Goal: Information Seeking & Learning: Find specific page/section

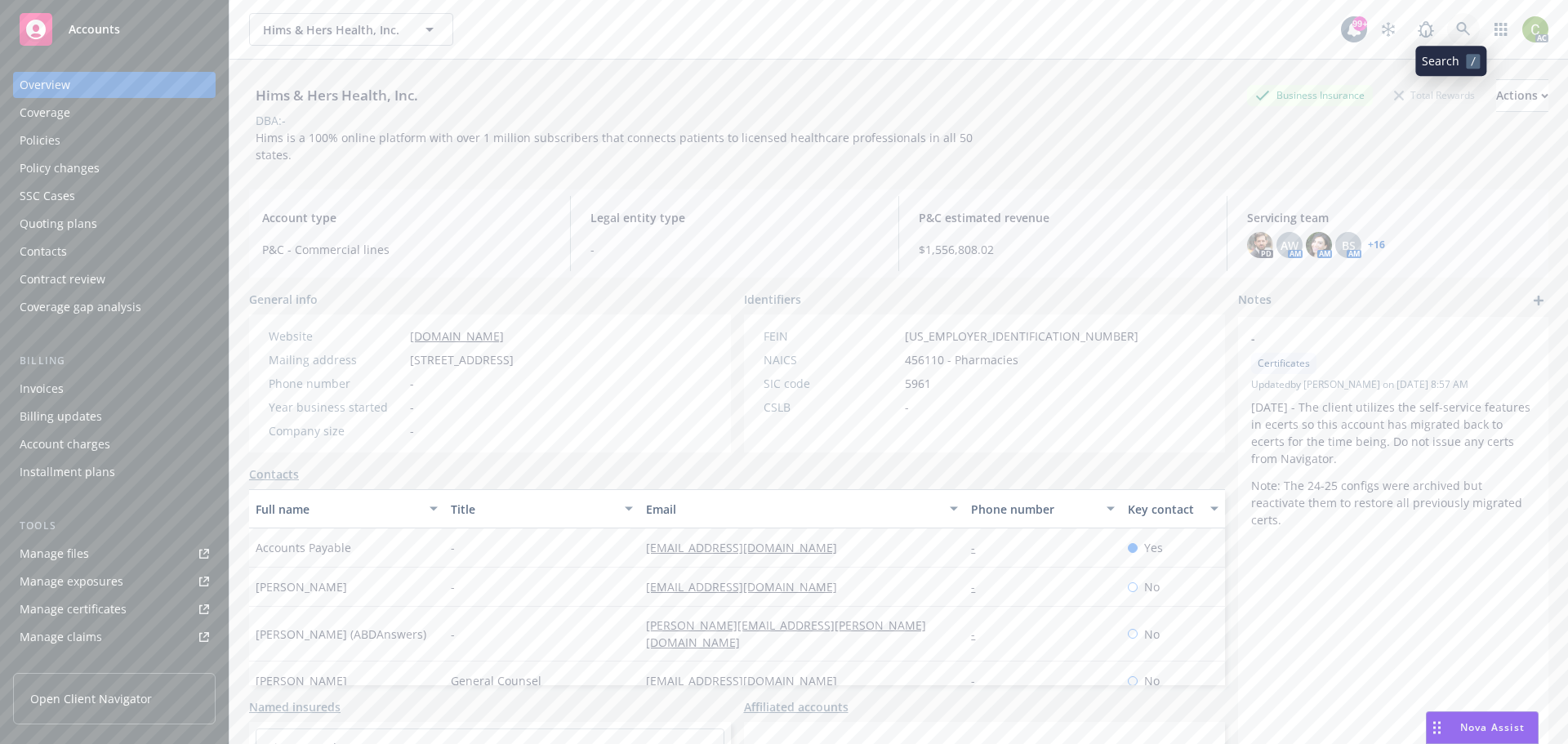
click at [1447, 29] on link at bounding box center [1463, 29] width 33 height 33
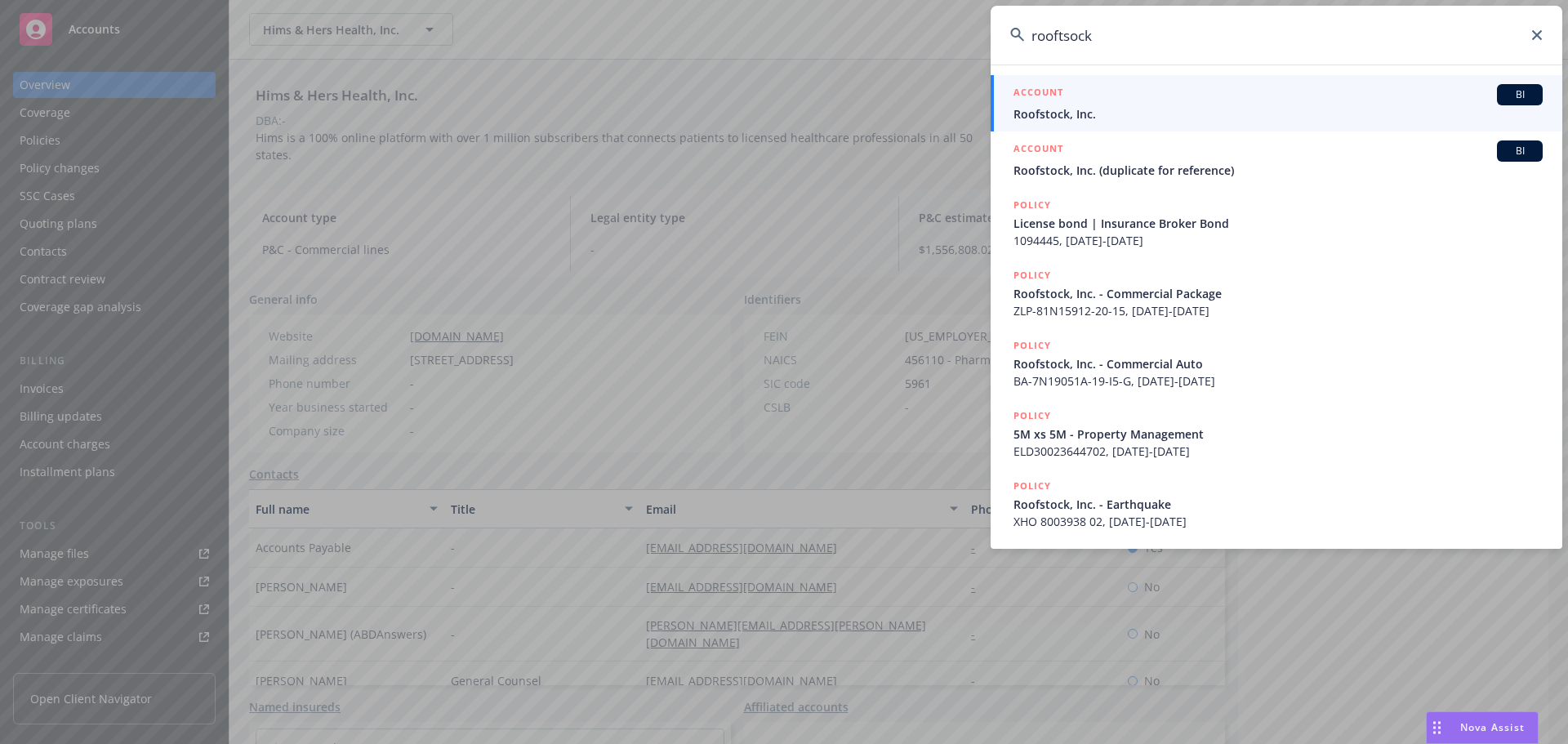
type input "rooftsock"
click at [1189, 119] on span "Roofstock, Inc." at bounding box center [1277, 113] width 529 height 17
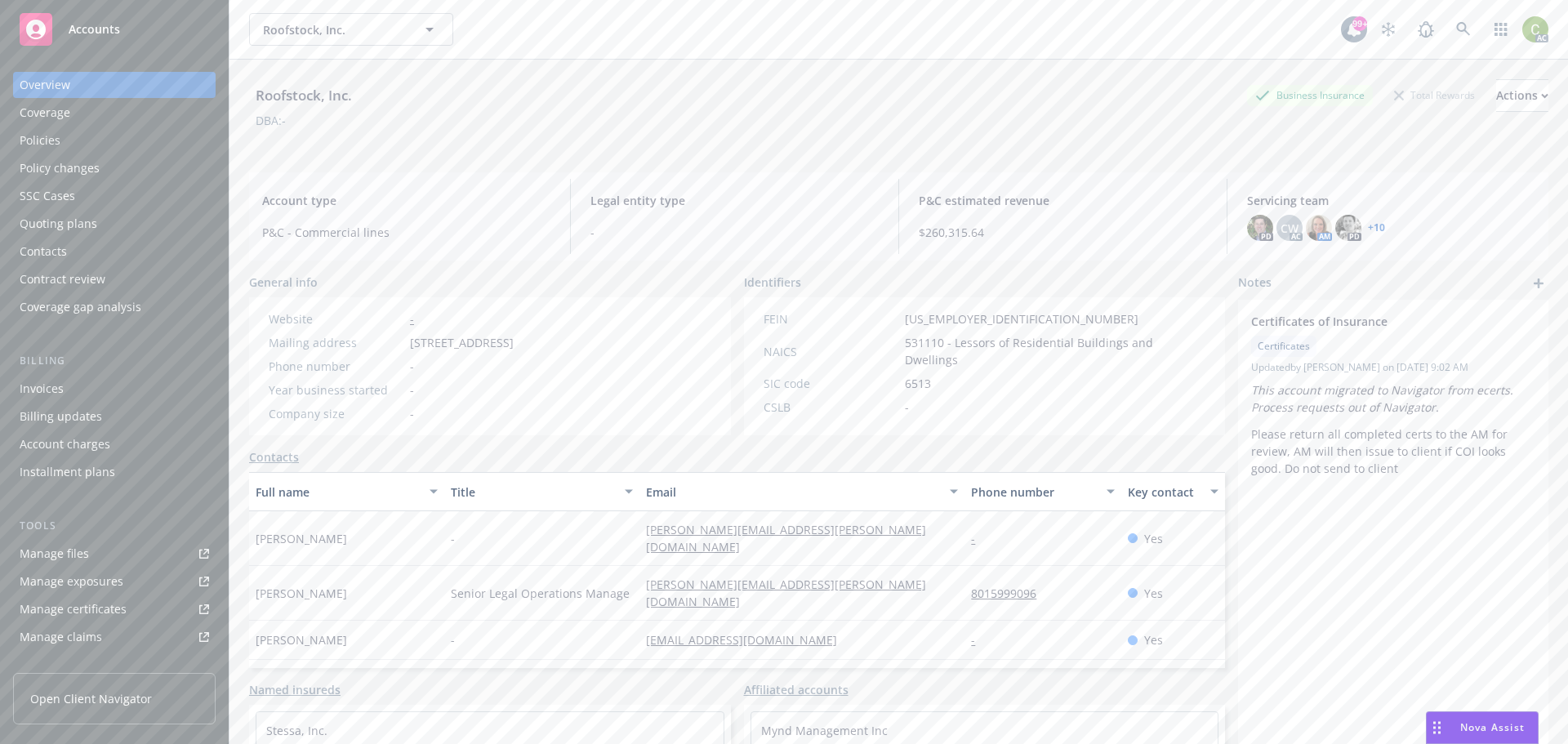
click at [89, 141] on div "Policies" at bounding box center [114, 140] width 190 height 26
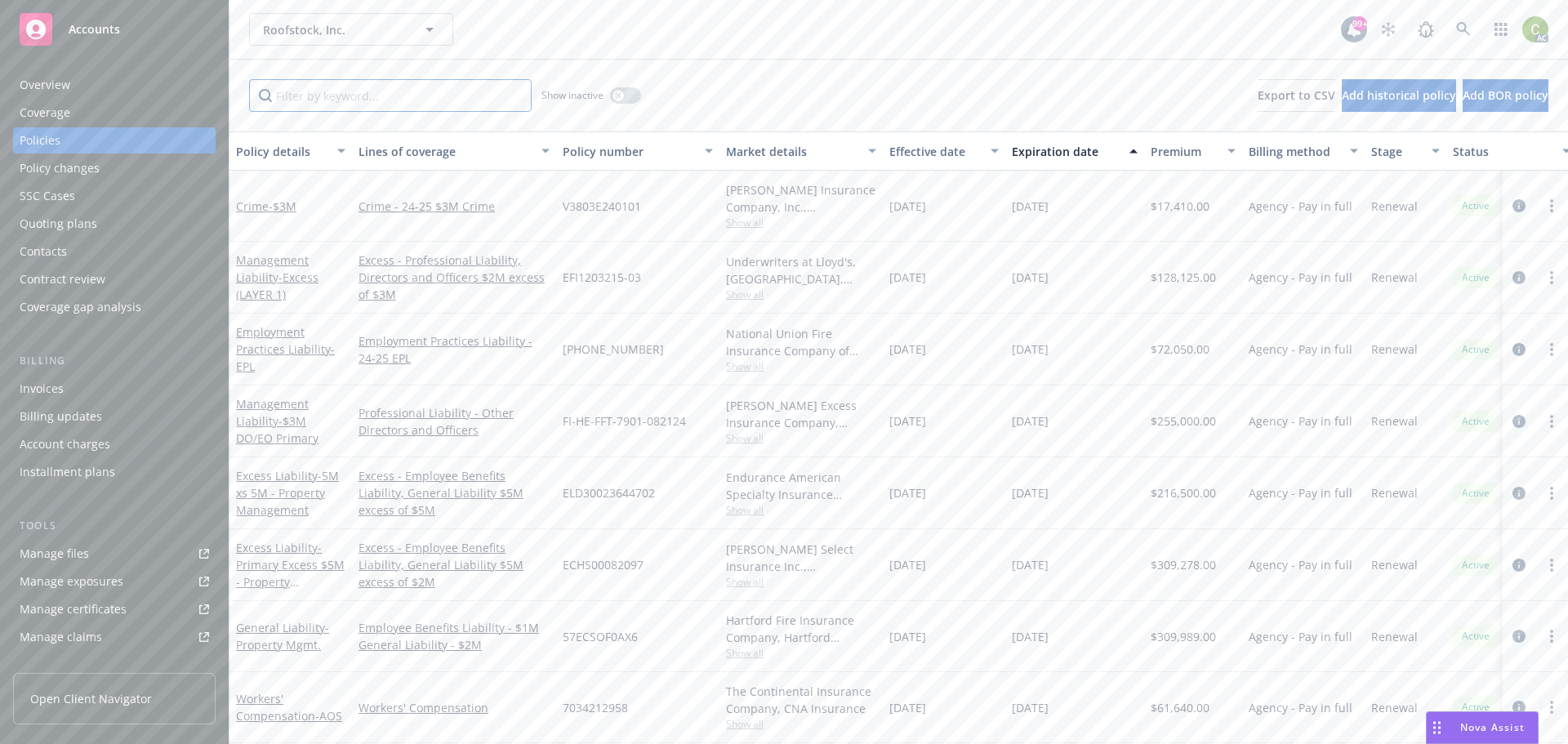
click at [373, 99] on input "Filter by keyword..." at bounding box center [390, 95] width 283 height 33
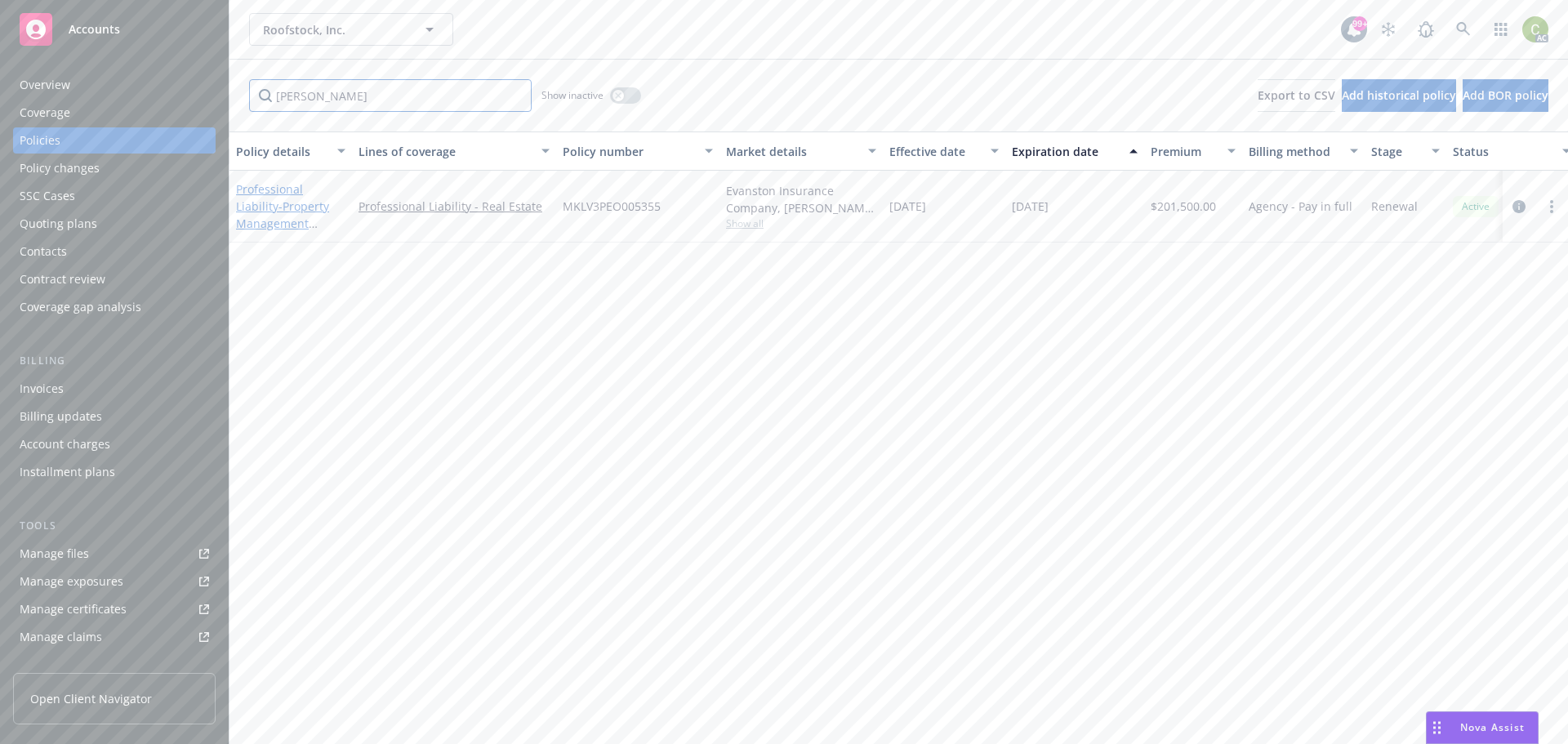
type input "[PERSON_NAME]"
click at [296, 193] on link "Professional Liability - Property Management Professional Liability $5m" at bounding box center [282, 223] width 93 height 84
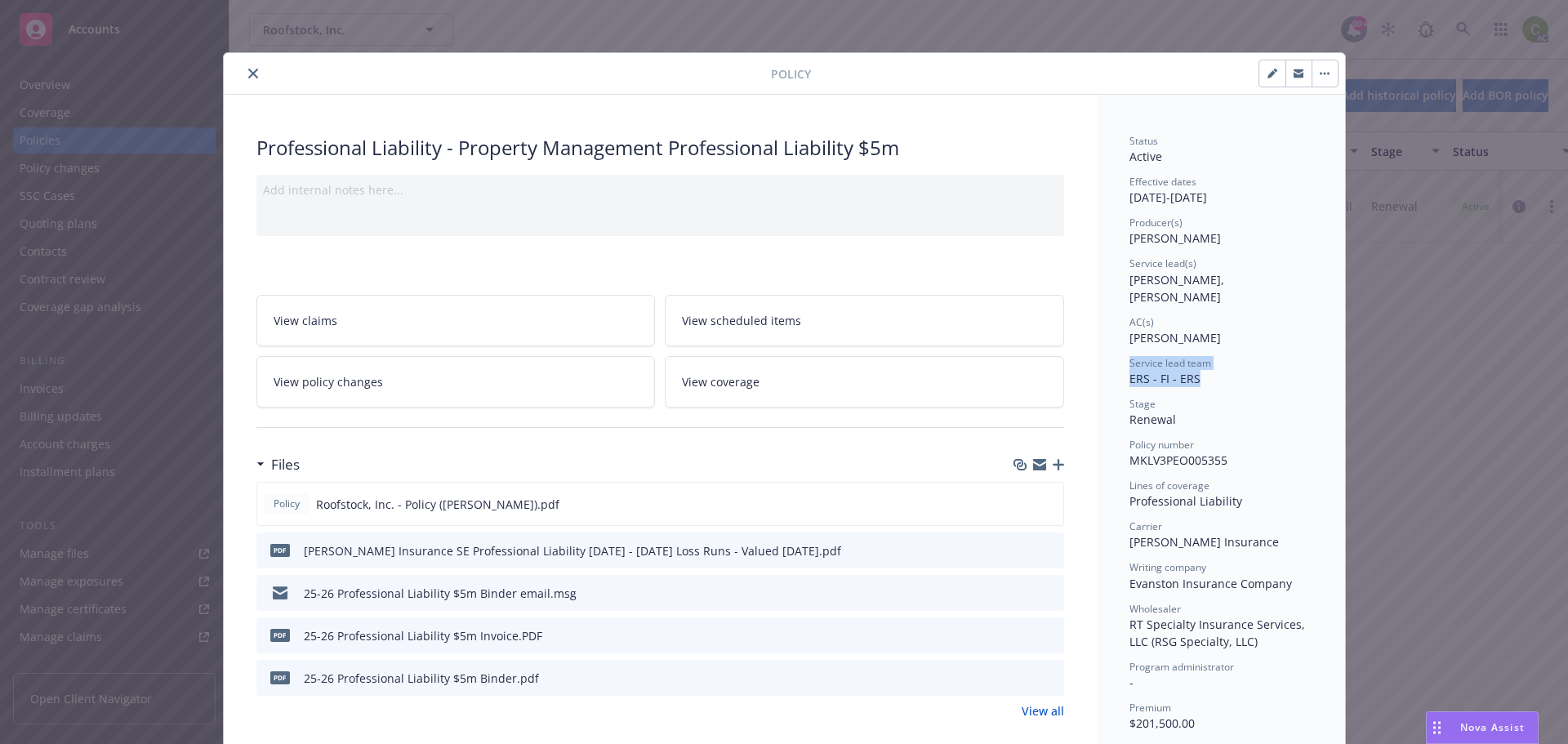
drag, startPoint x: 1199, startPoint y: 365, endPoint x: 1120, endPoint y: 343, distance: 82.0
click at [252, 76] on button "close" at bounding box center [253, 74] width 19 height 19
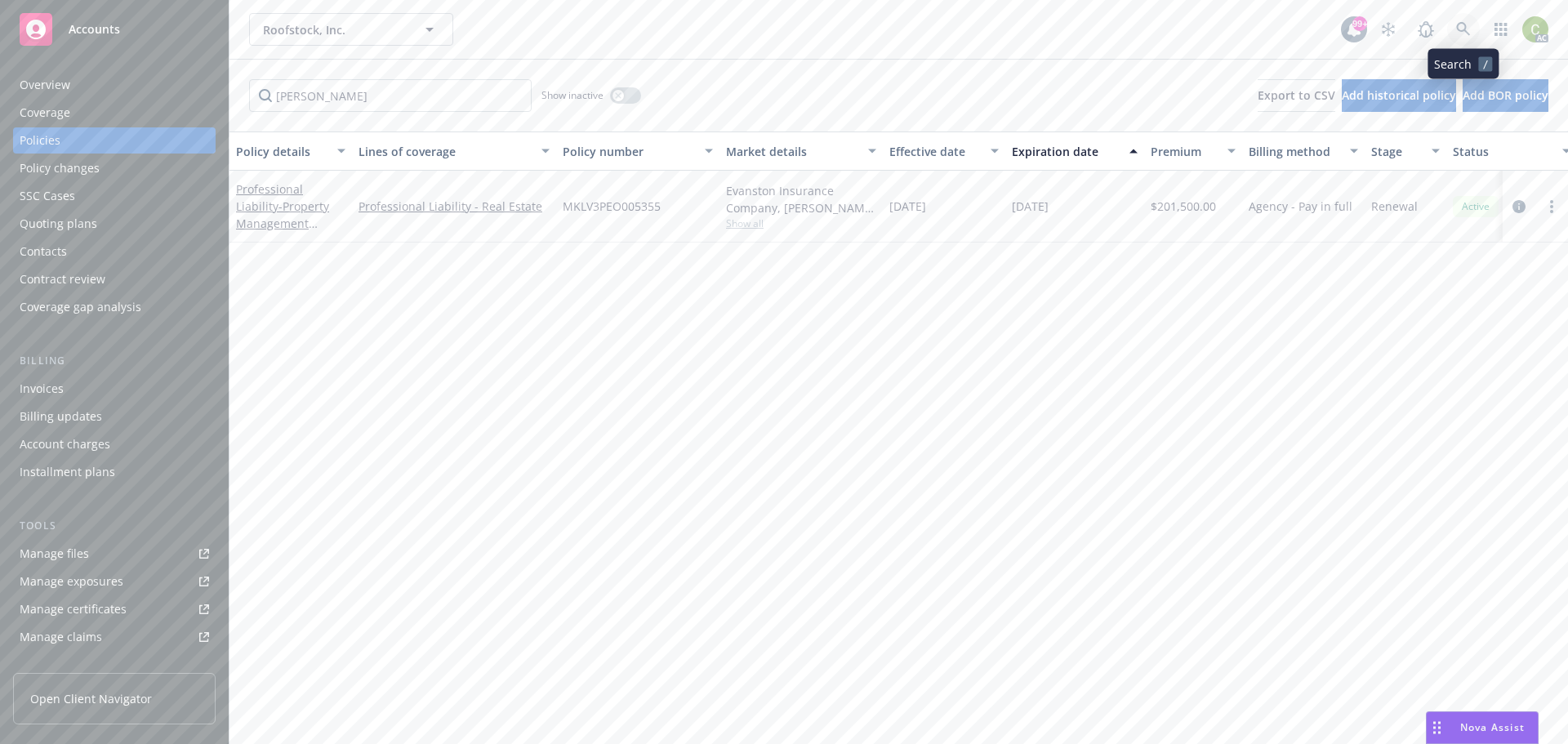
click at [1467, 32] on icon at bounding box center [1463, 29] width 15 height 15
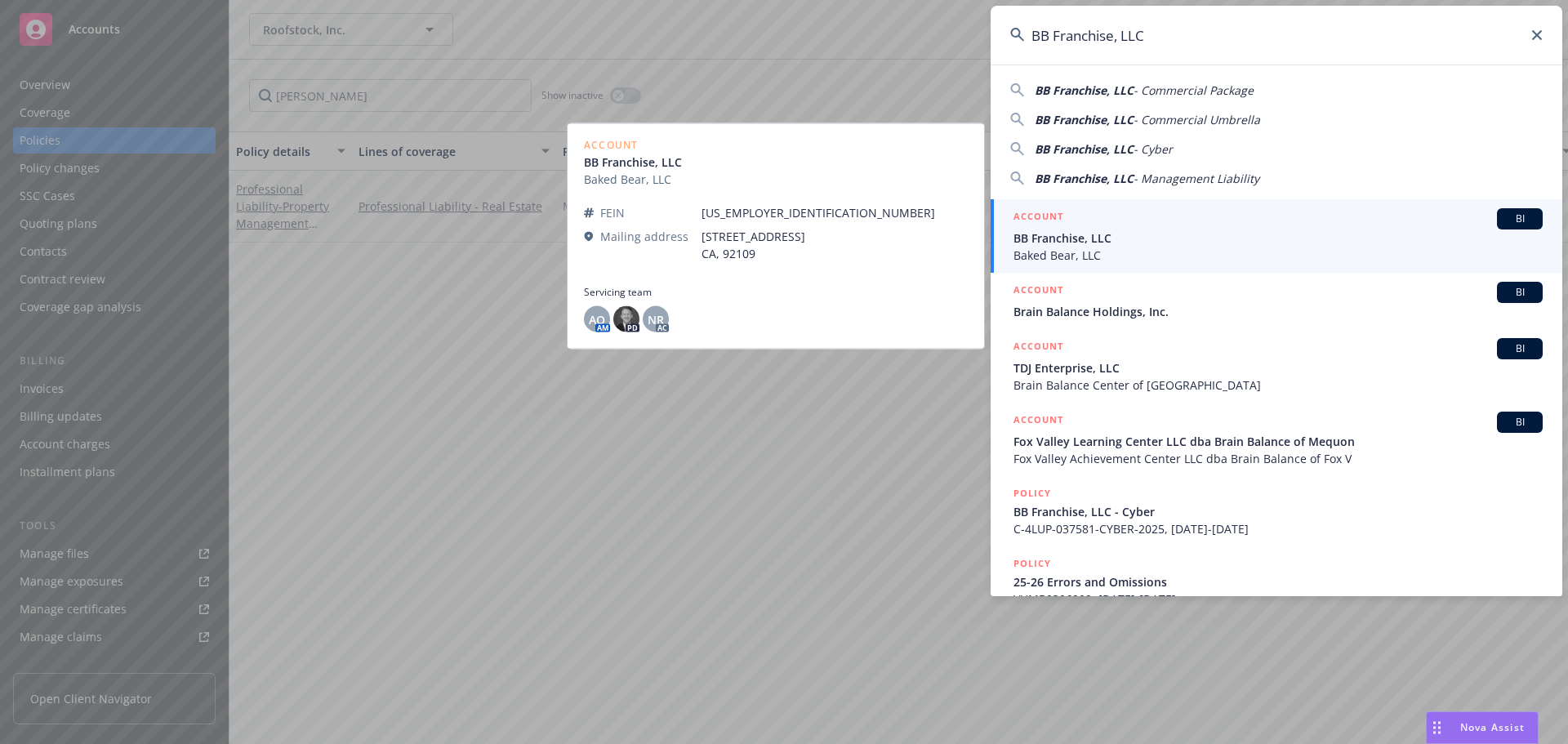
type input "BB Franchise, LLC"
click at [1234, 238] on span "BB Franchise, LLC" at bounding box center [1277, 237] width 529 height 17
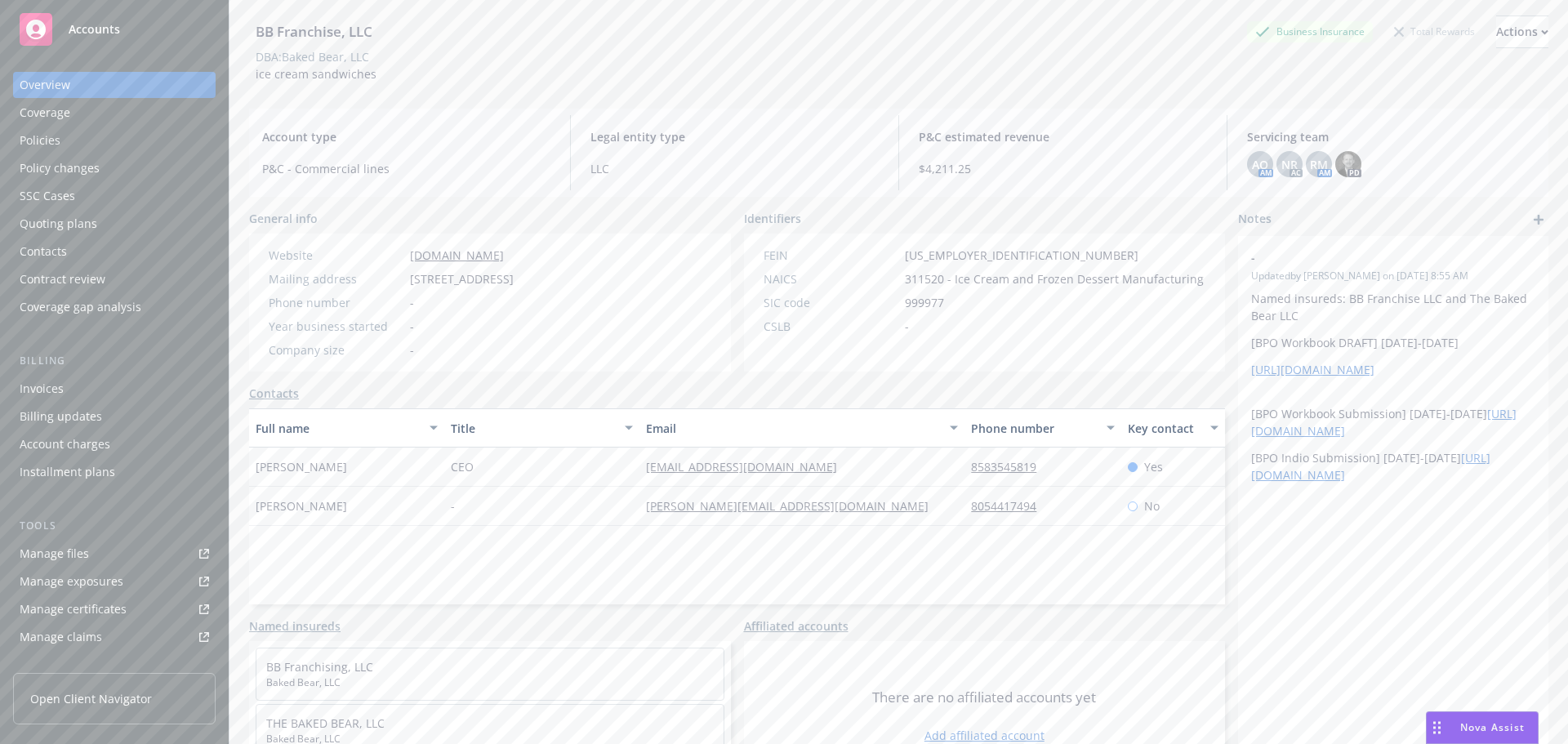
scroll to position [110, 0]
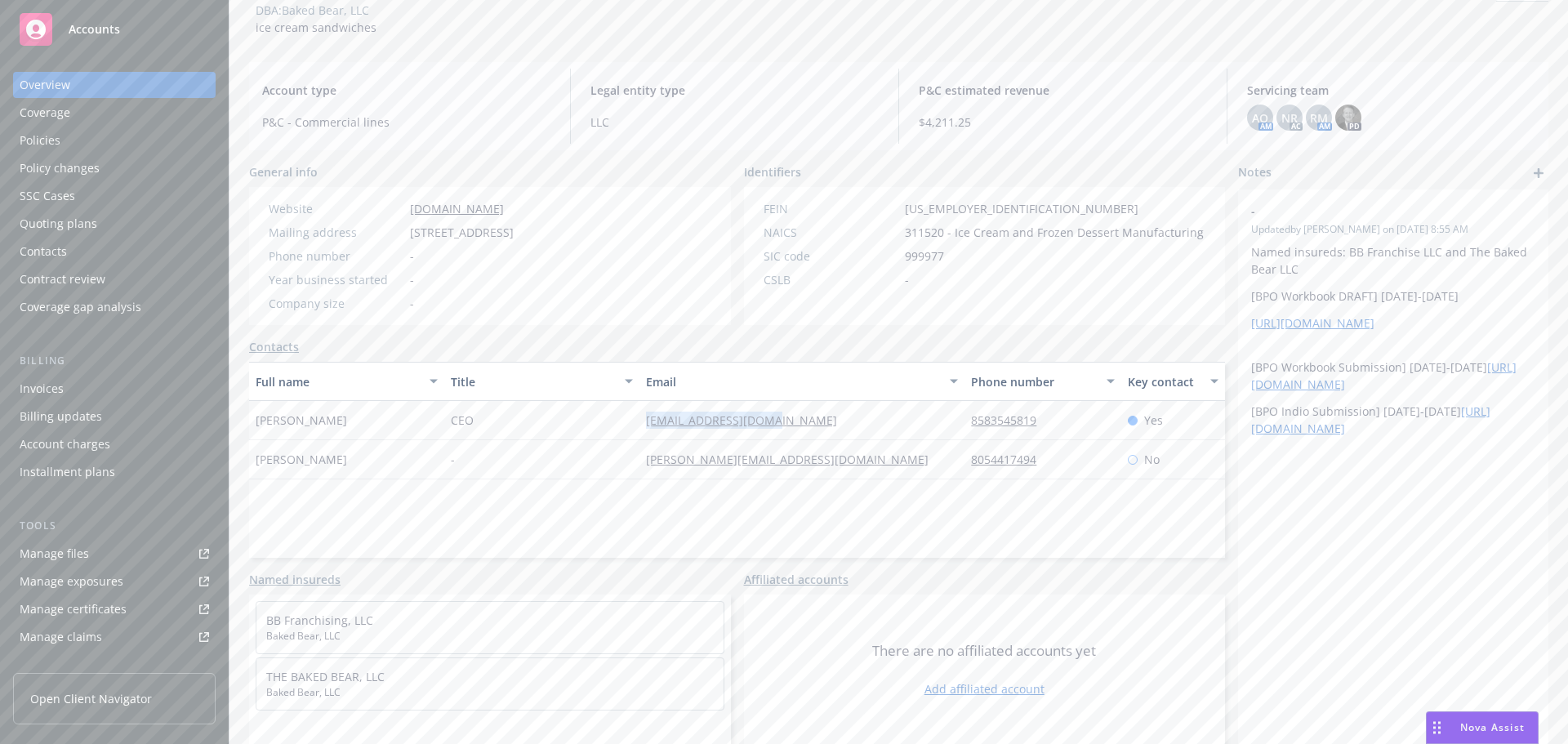
drag, startPoint x: 785, startPoint y: 422, endPoint x: 670, endPoint y: 422, distance: 115.0
click at [640, 421] on div "[EMAIL_ADDRESS][DOMAIN_NAME]" at bounding box center [802, 421] width 325 height 39
copy link "[EMAIL_ADDRESS][DOMAIN_NAME]"
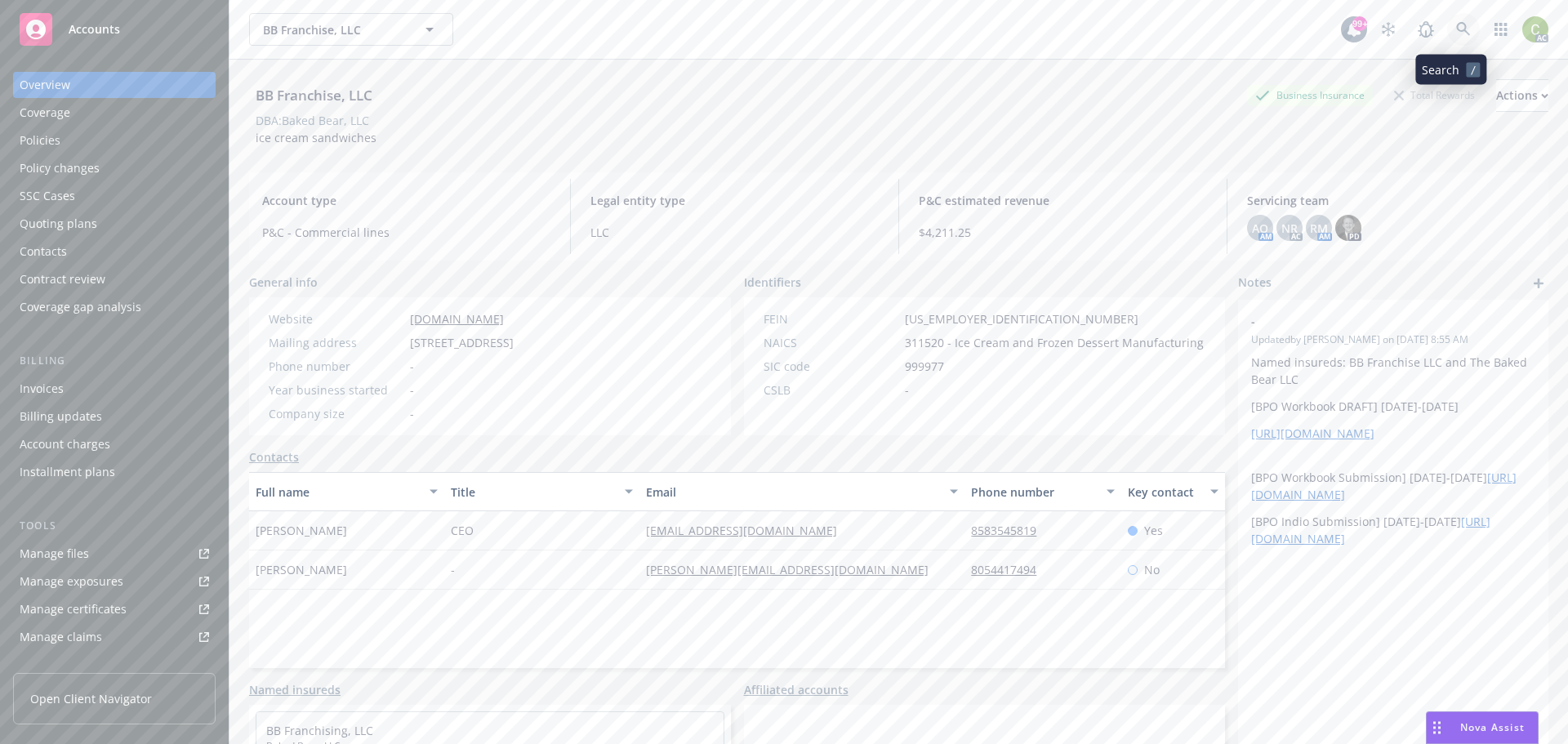
click at [1455, 23] on icon at bounding box center [1463, 29] width 14 height 14
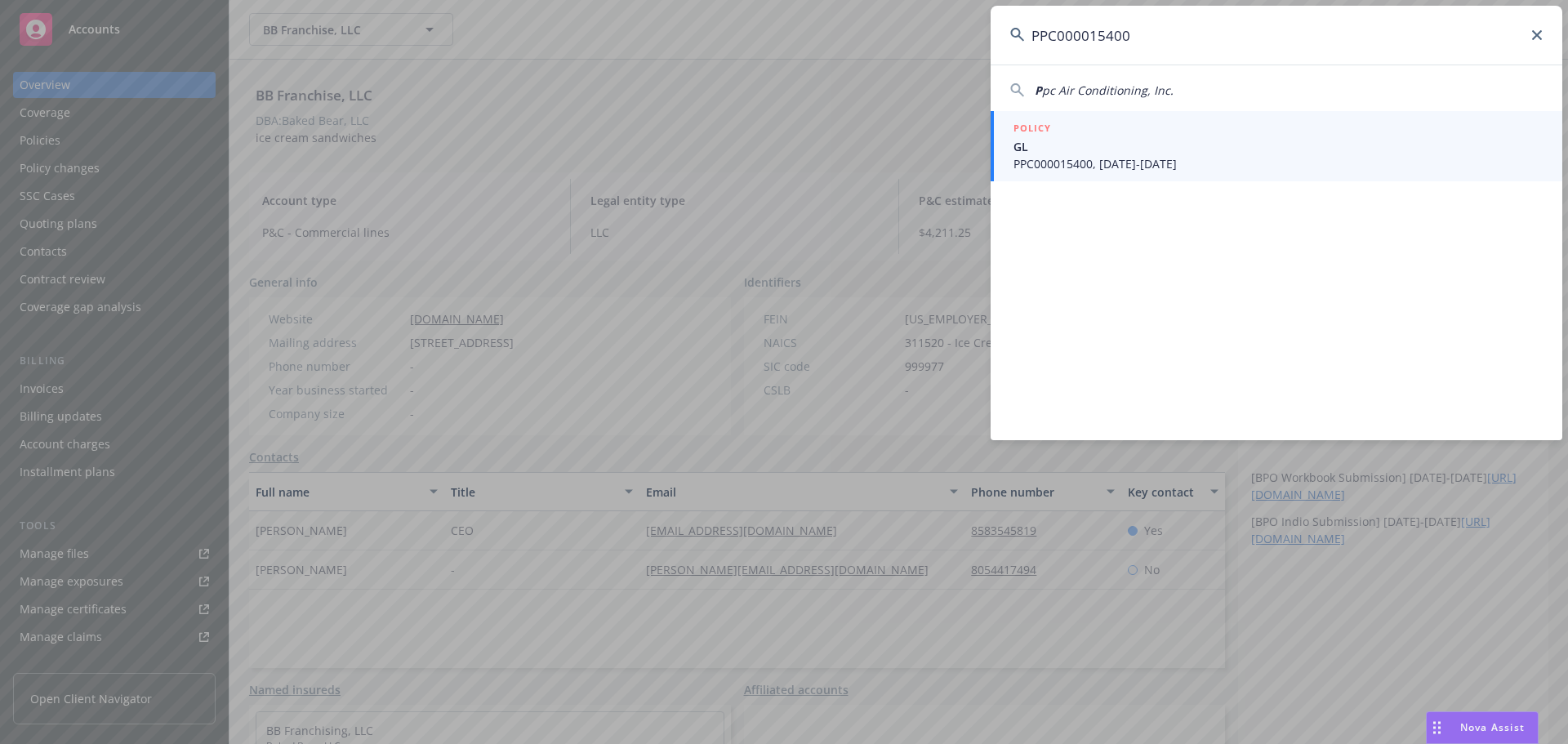
type input "PPC000015400"
click at [1180, 137] on div "POLICY" at bounding box center [1277, 128] width 529 height 18
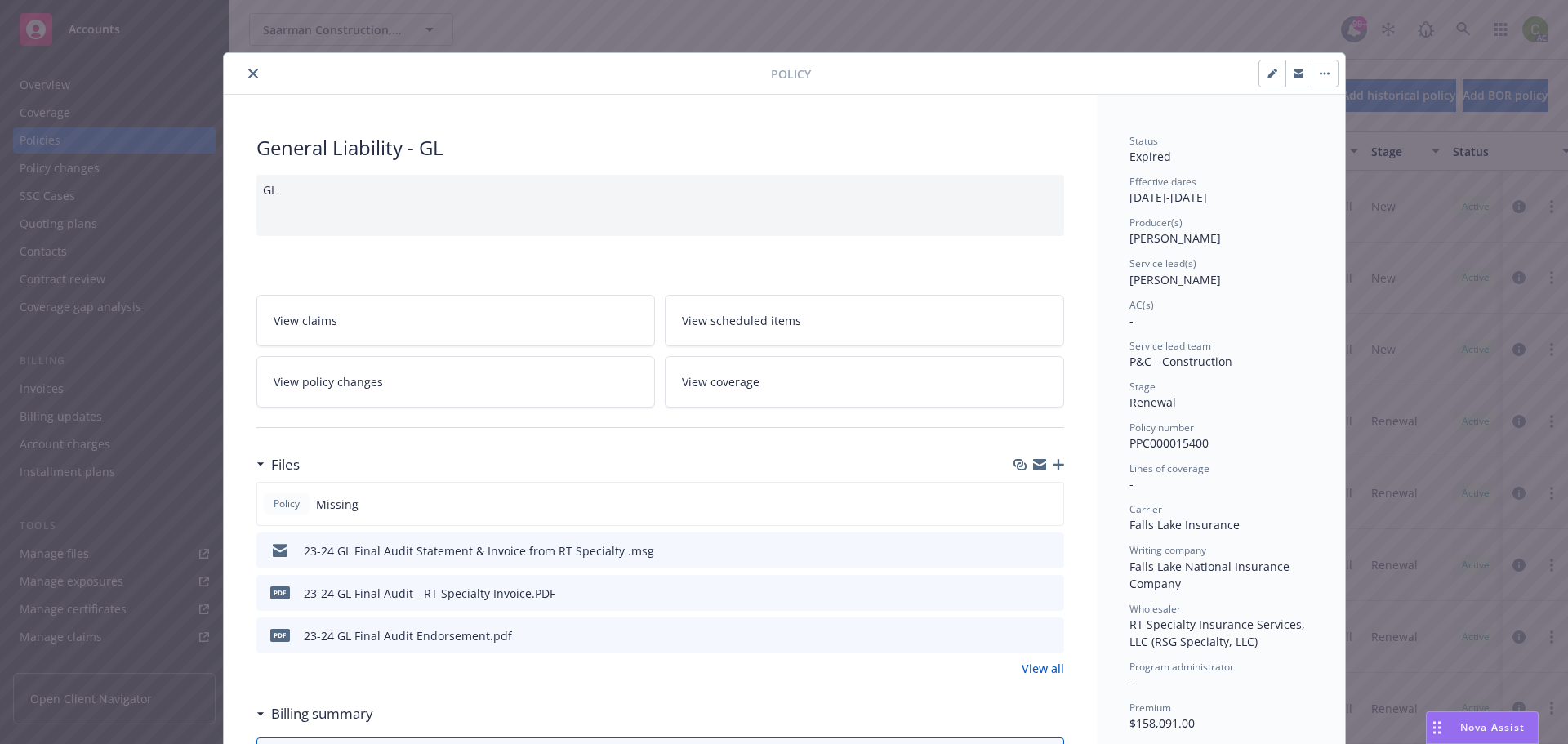
click at [1025, 669] on link "View all" at bounding box center [1043, 668] width 43 height 17
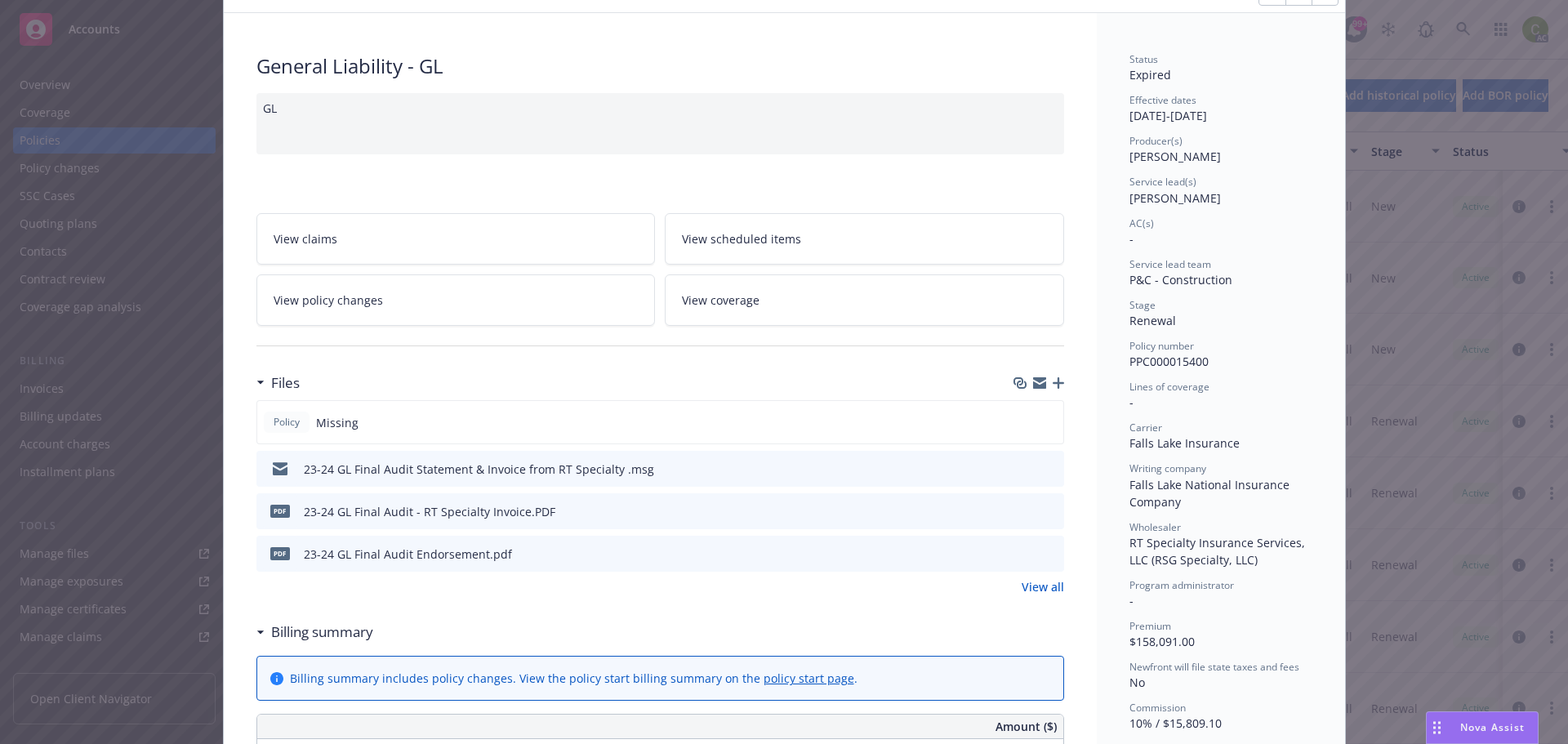
drag, startPoint x: 1198, startPoint y: 198, endPoint x: 1114, endPoint y: 199, distance: 84.0
click at [1114, 199] on div "Status Expired Effective dates 03/01/2023 - 03/01/2024 Producer(s) Bryan Martin…" at bounding box center [1221, 702] width 248 height 1378
copy span "[PERSON_NAME]"
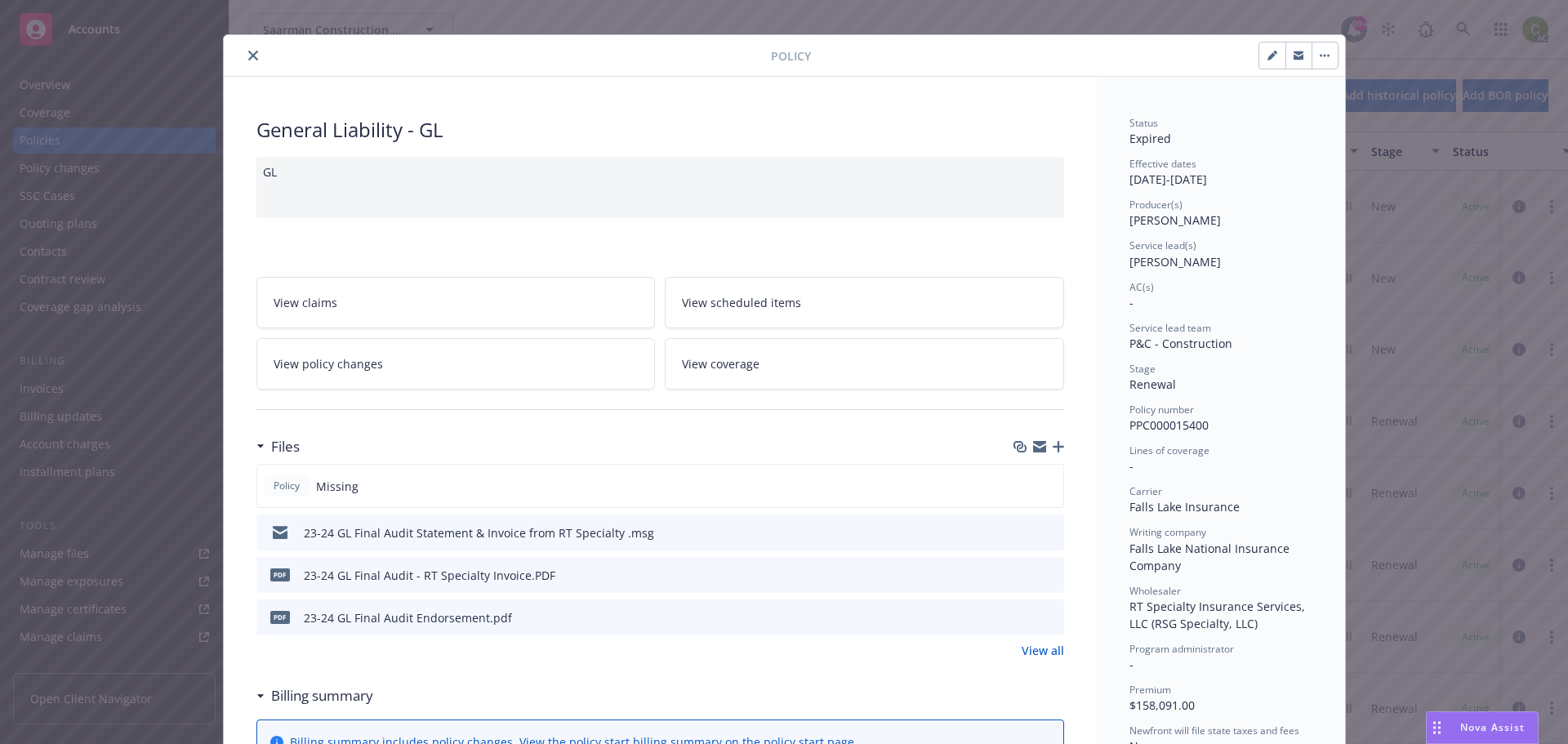
scroll to position [0, 0]
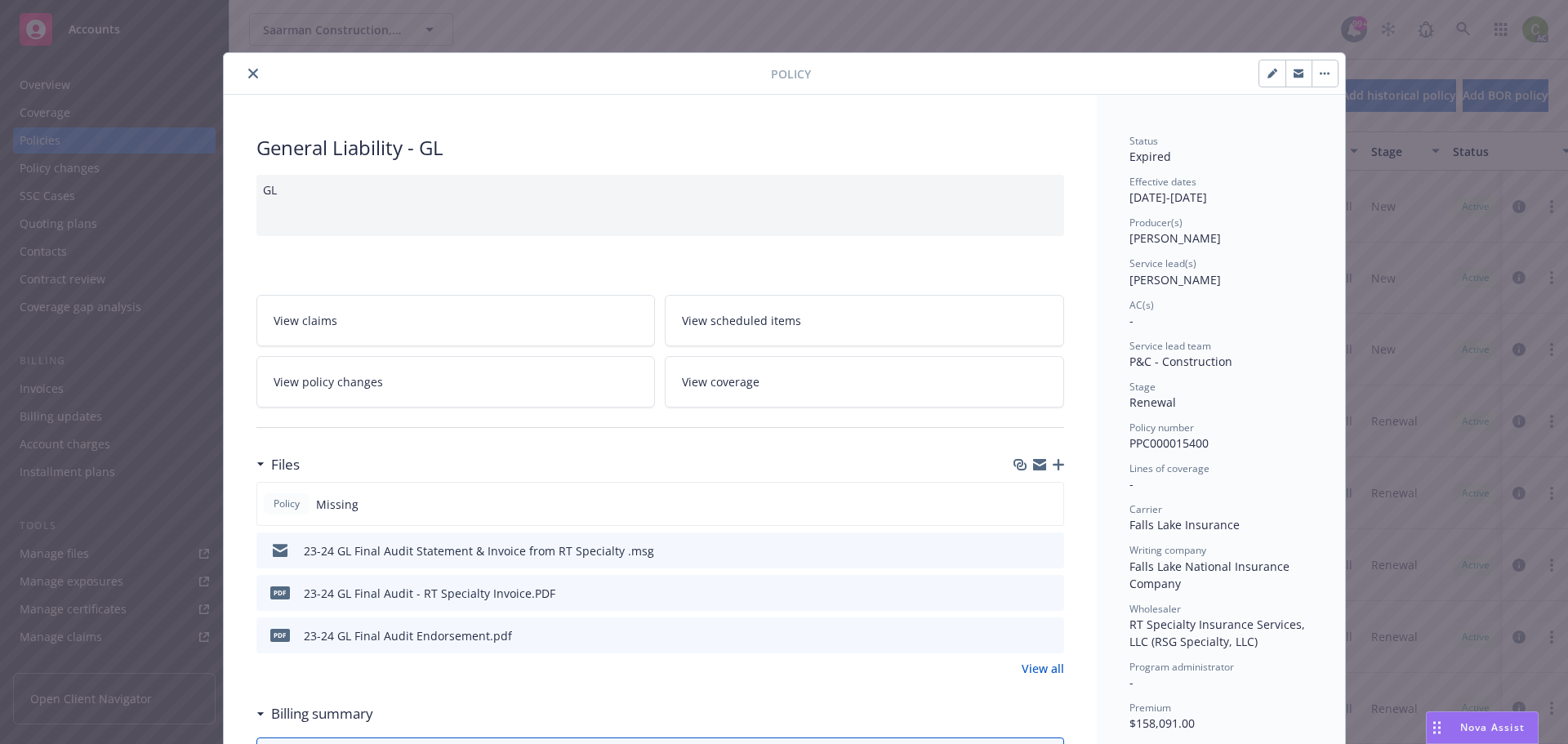
click at [248, 73] on icon "close" at bounding box center [252, 73] width 10 height 10
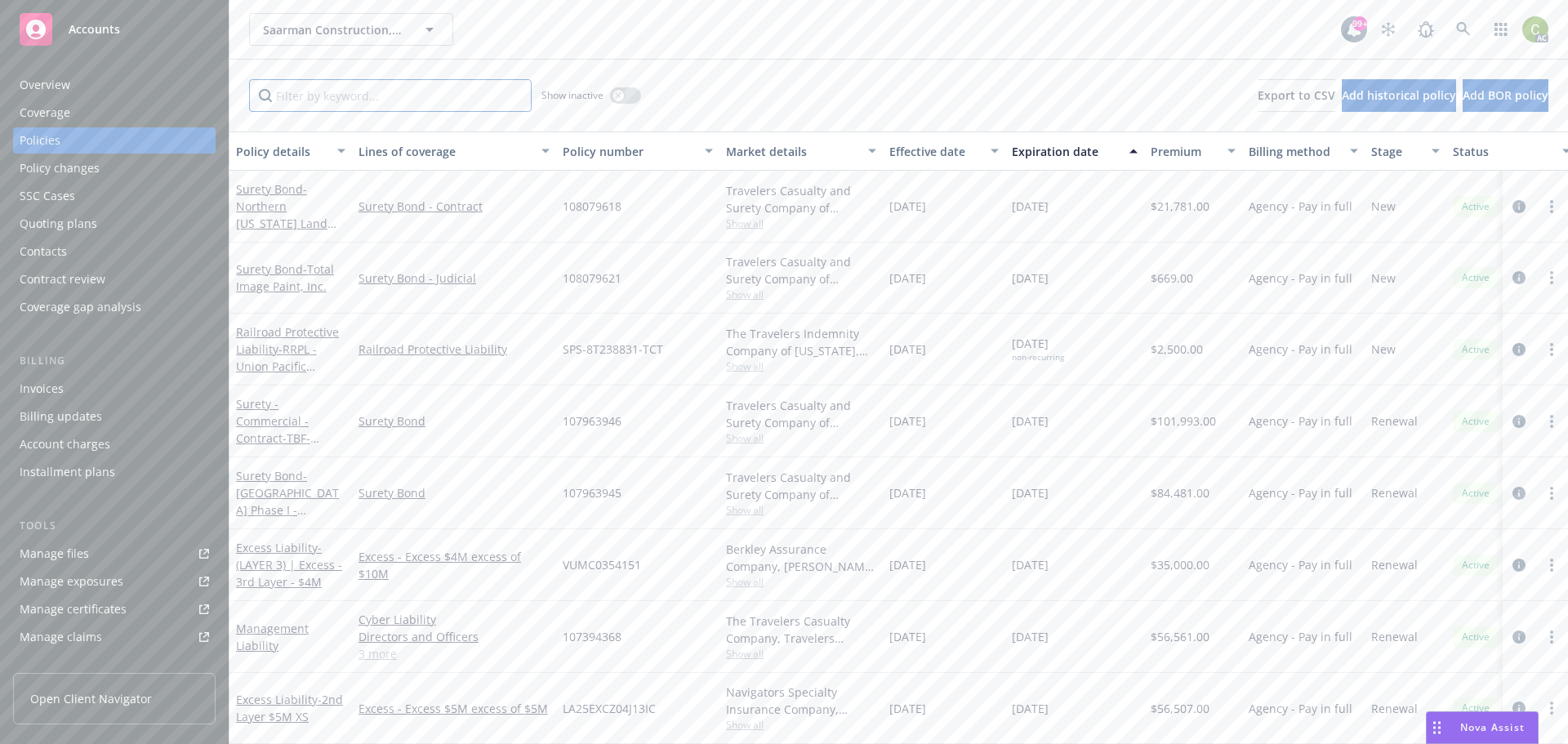
click at [412, 103] on input "Filter by keyword..." at bounding box center [390, 95] width 283 height 33
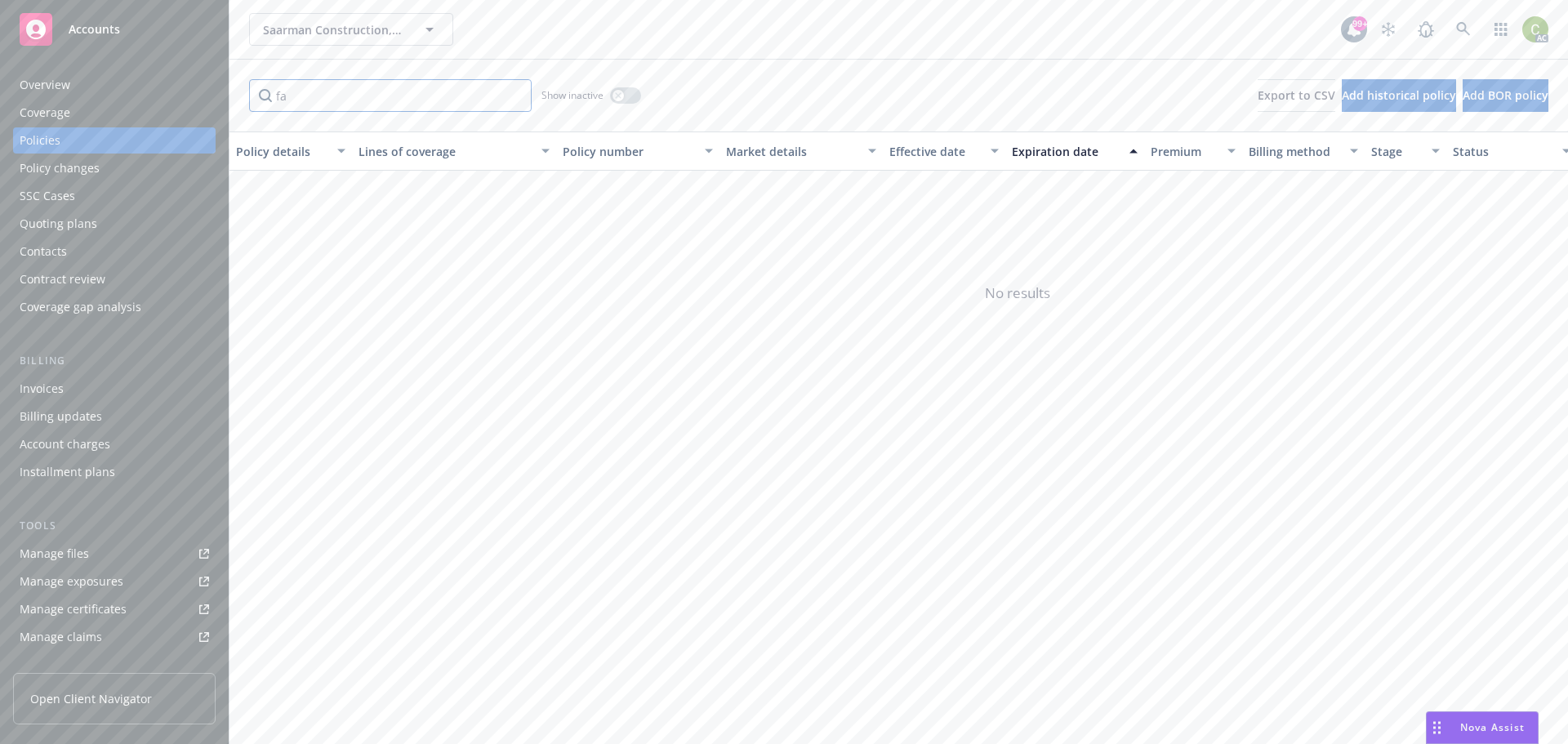
type input "f"
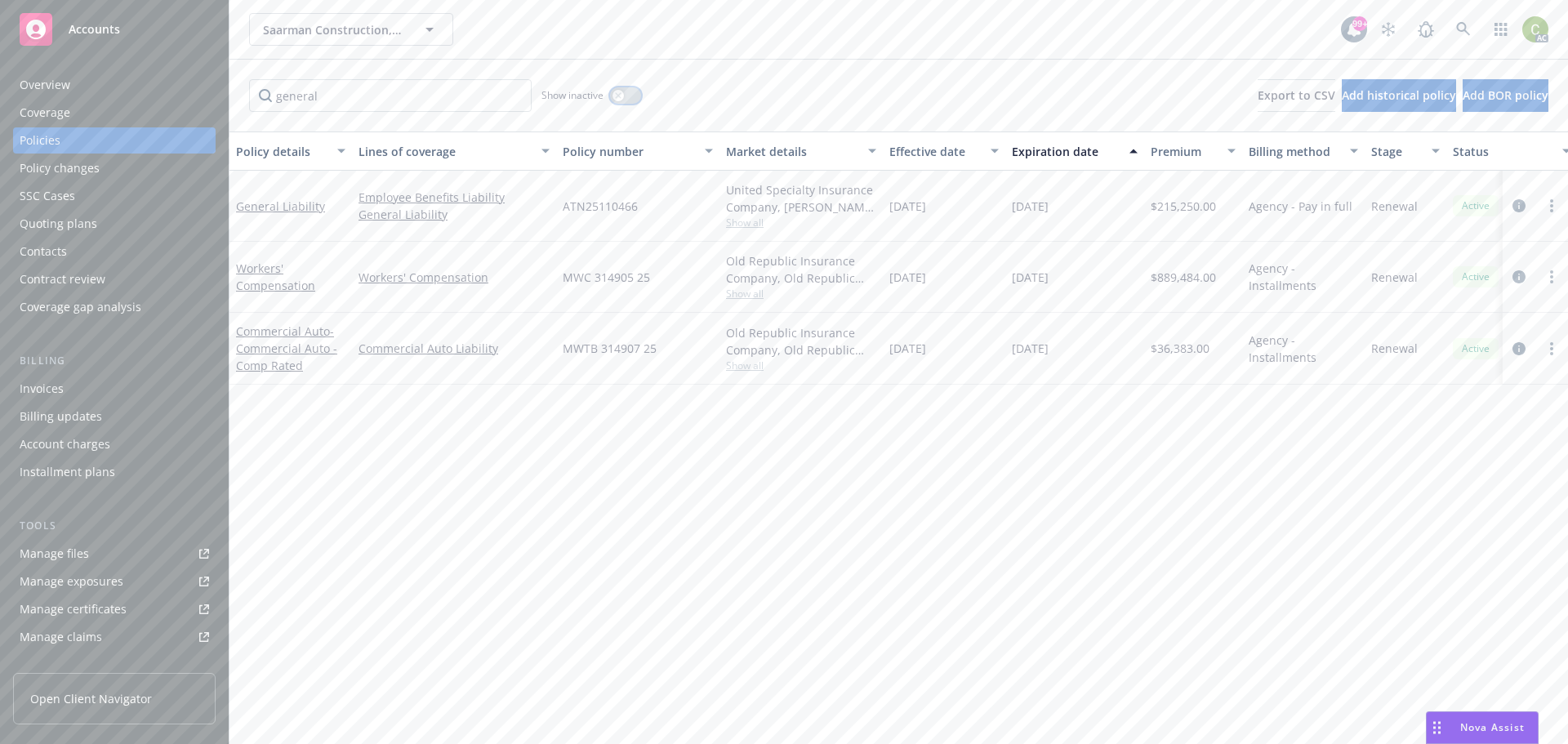
click at [620, 100] on div "button" at bounding box center [617, 95] width 12 height 12
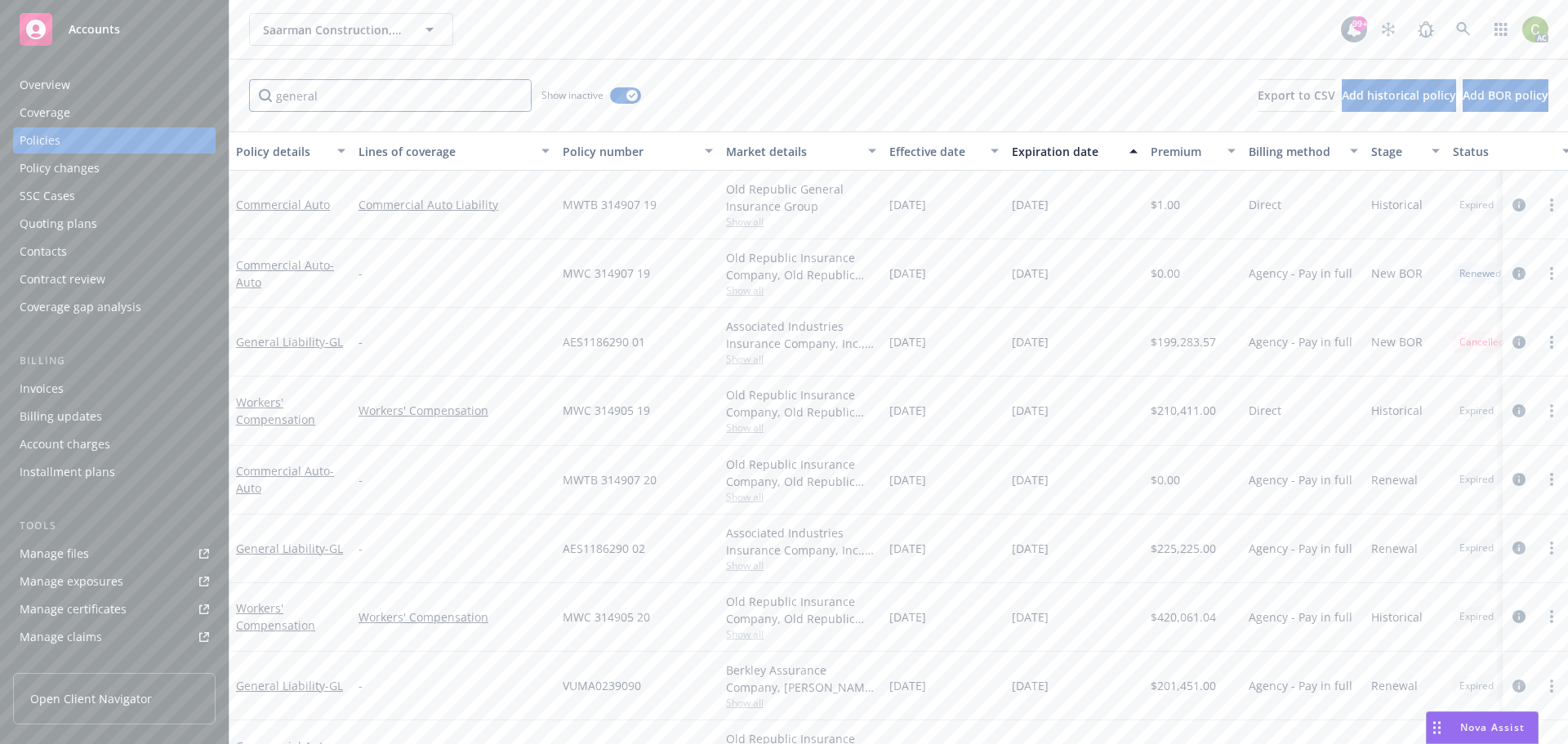
click at [443, 97] on input "general" at bounding box center [390, 95] width 283 height 33
drag, startPoint x: 443, startPoint y: 97, endPoint x: 103, endPoint y: 129, distance: 341.5
click at [105, 128] on div "Accounts Overview Coverage Policies Policy changes SSC Cases Quoting plans Cont…" at bounding box center [784, 372] width 1568 height 744
type input "falls lake"
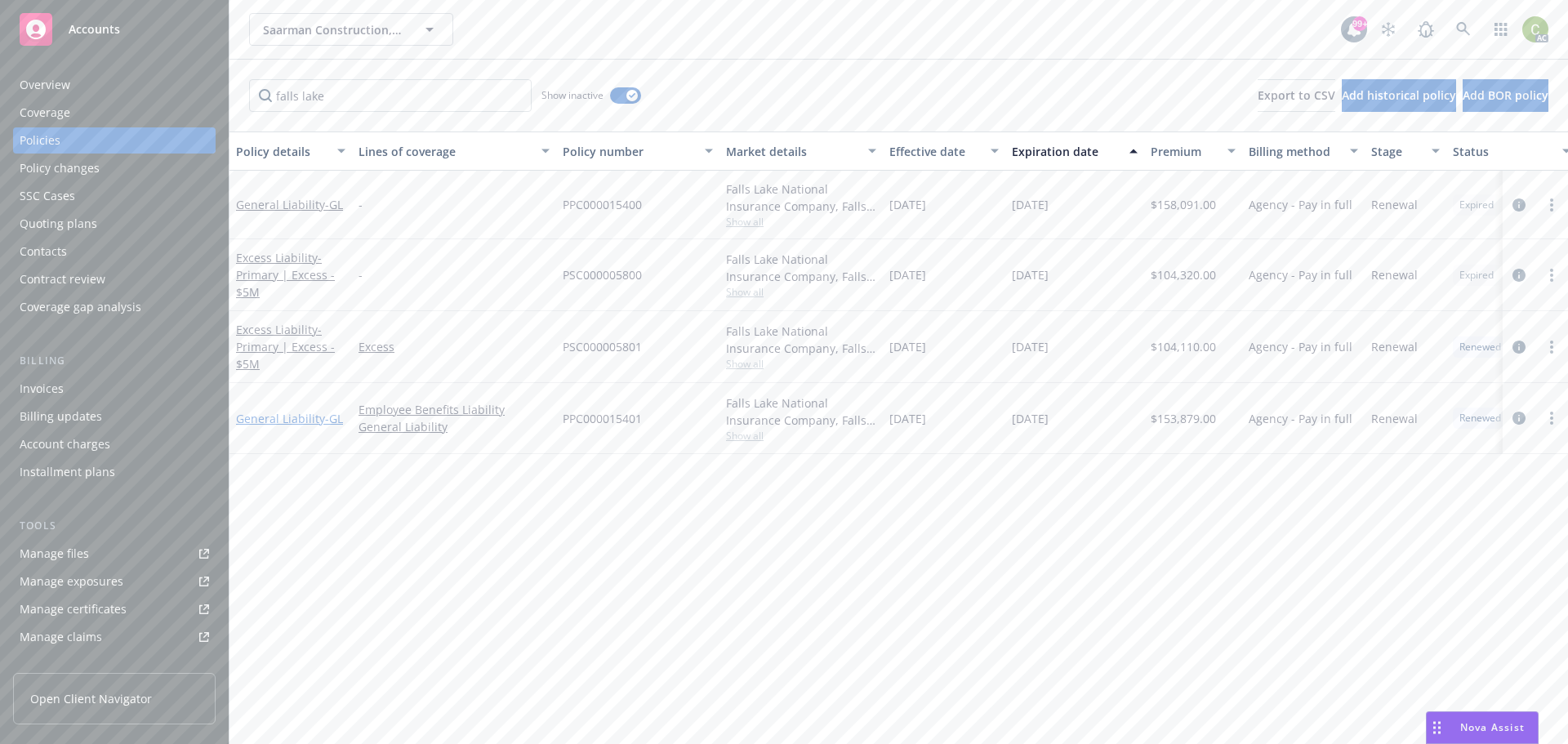
click at [284, 413] on link "General Liability - GL" at bounding box center [289, 419] width 107 height 16
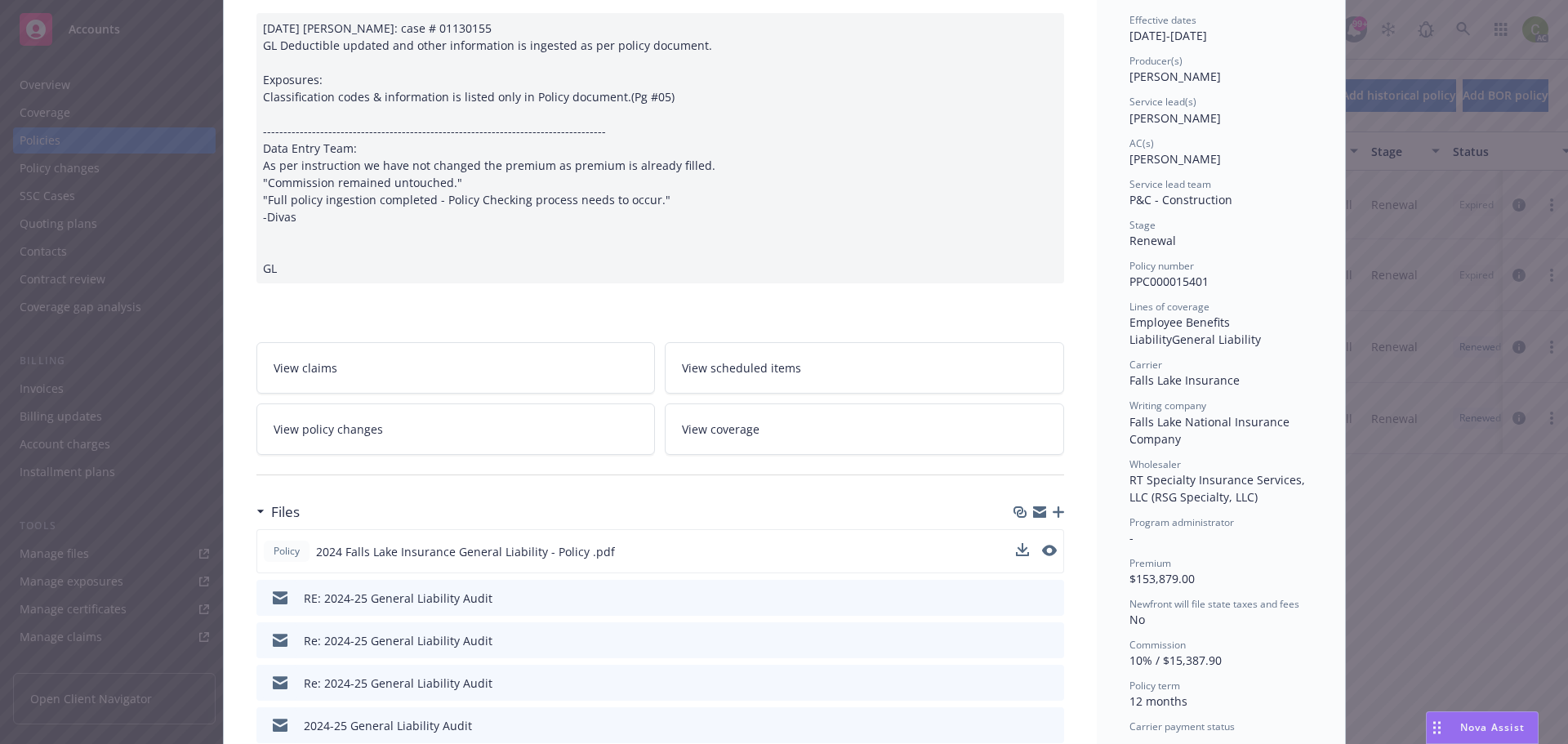
scroll to position [163, 0]
click at [1044, 554] on icon "preview file" at bounding box center [1047, 548] width 15 height 12
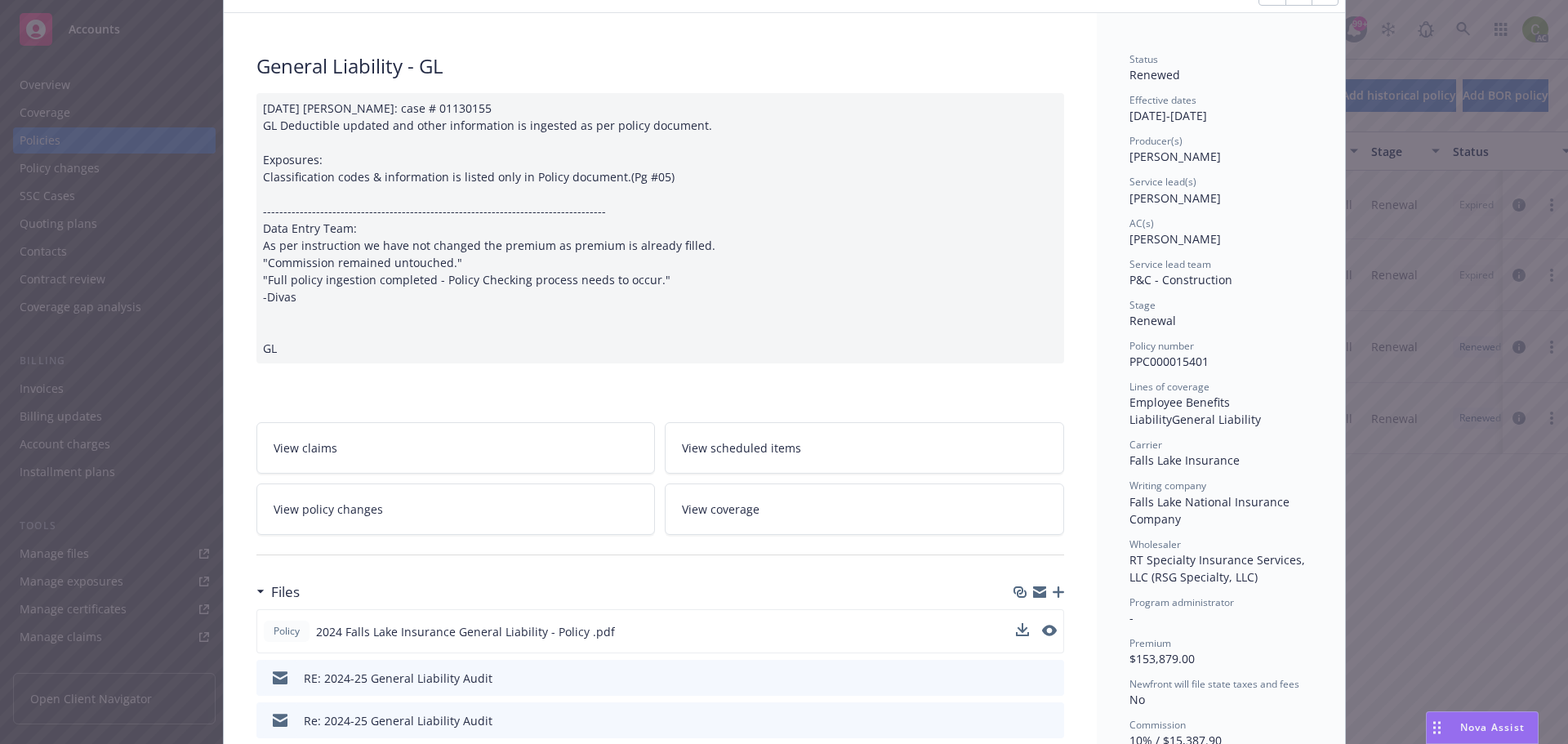
scroll to position [0, 0]
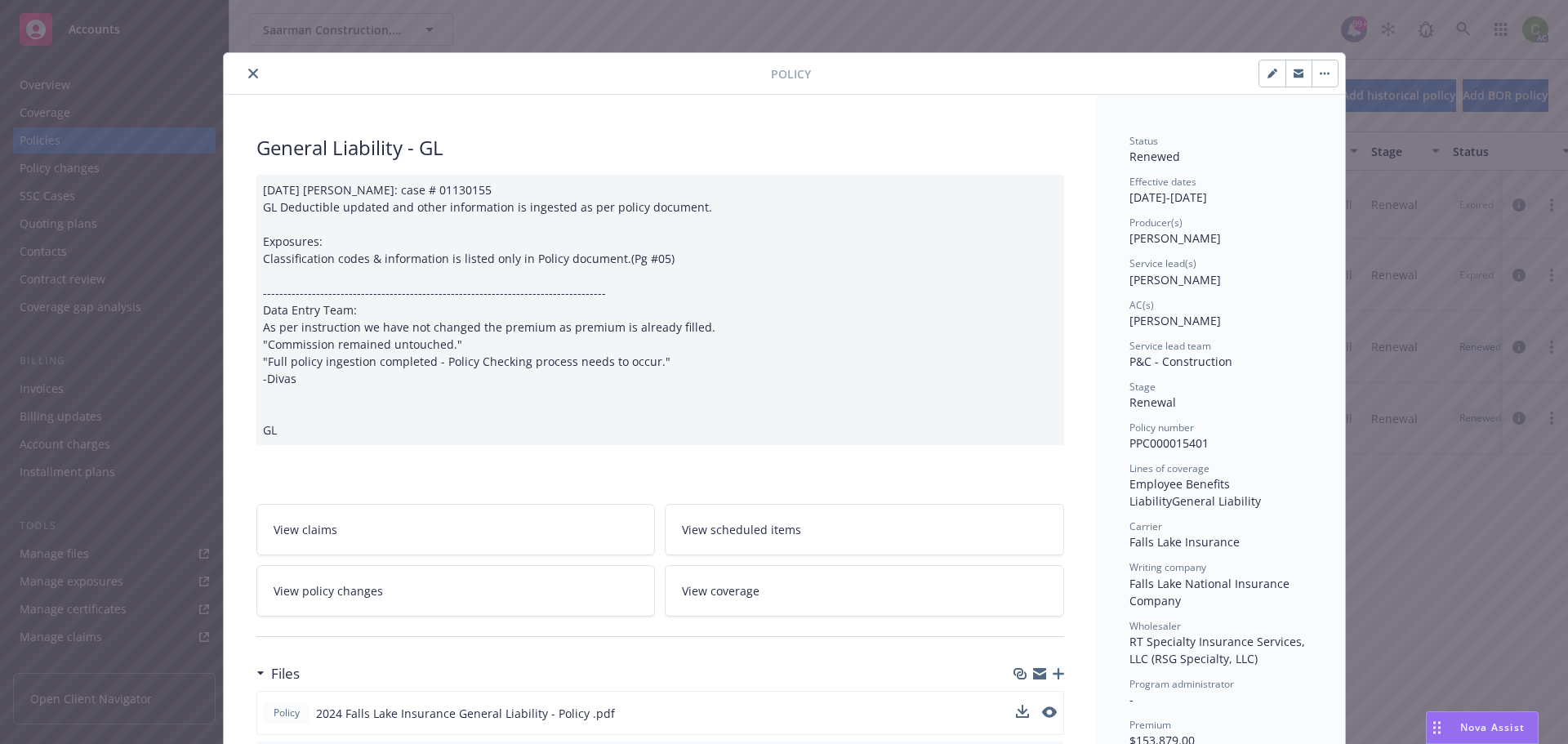
drag, startPoint x: 1230, startPoint y: 196, endPoint x: 1192, endPoint y: 299, distance: 109.8
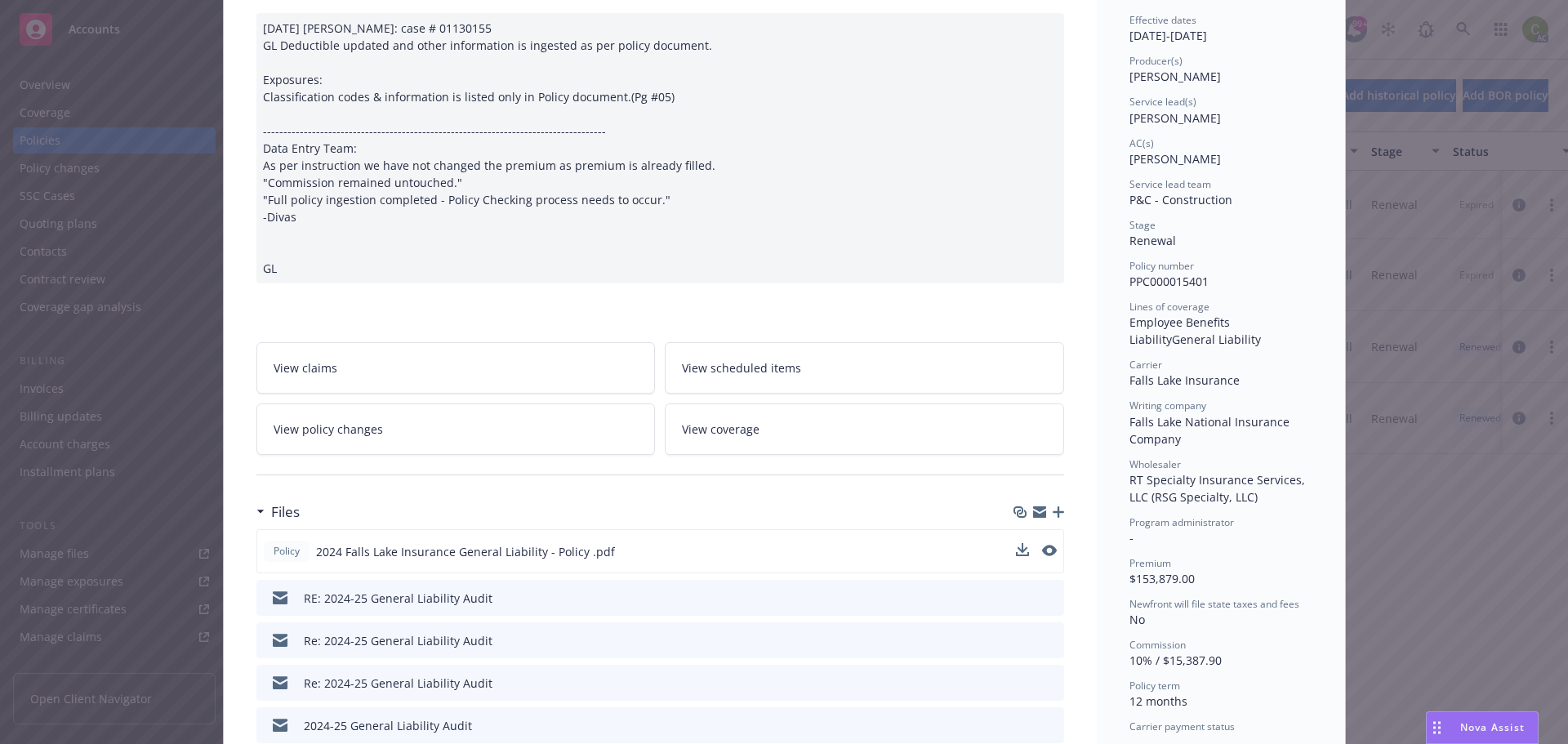
scroll to position [163, 0]
click at [1044, 554] on icon "preview file" at bounding box center [1047, 548] width 15 height 12
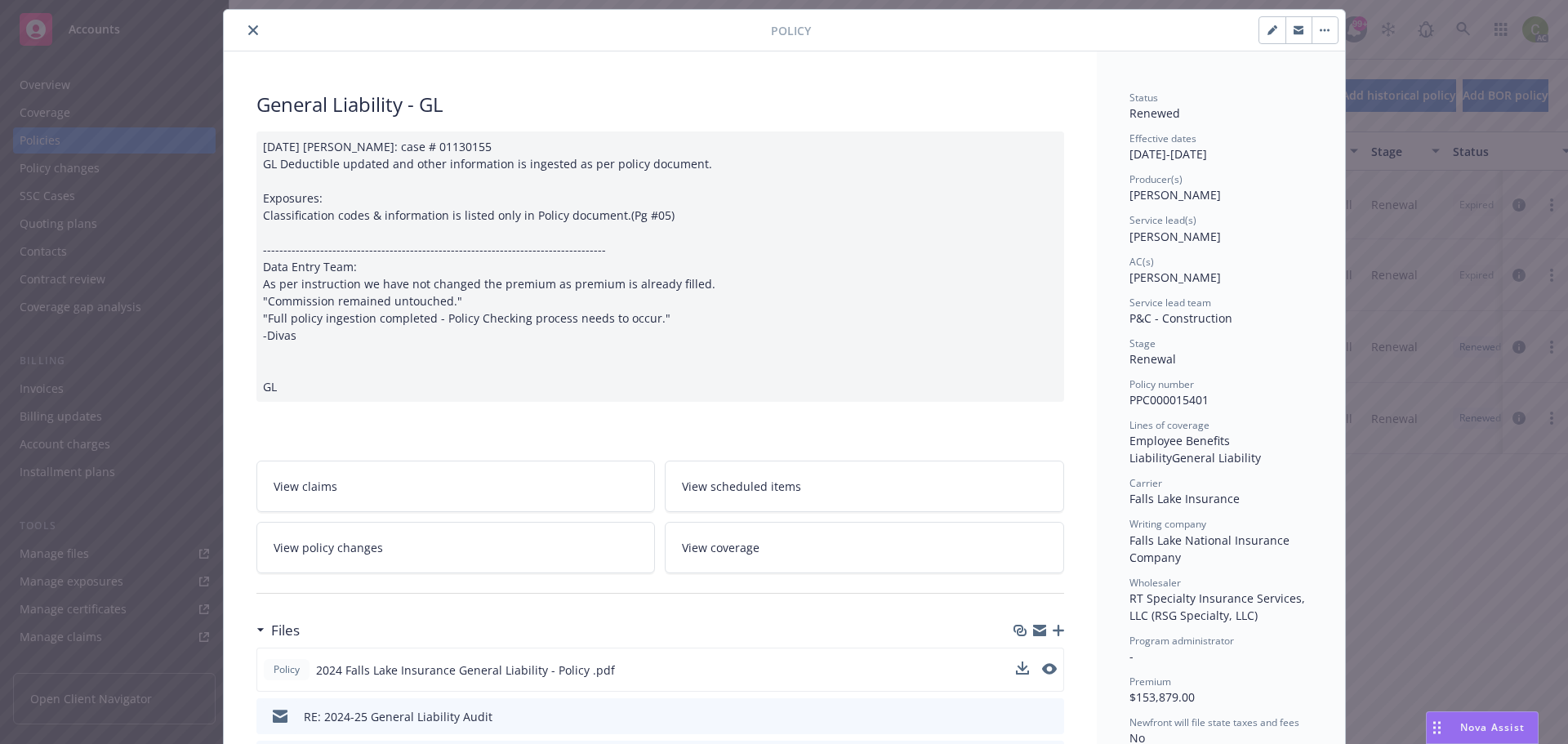
scroll to position [0, 0]
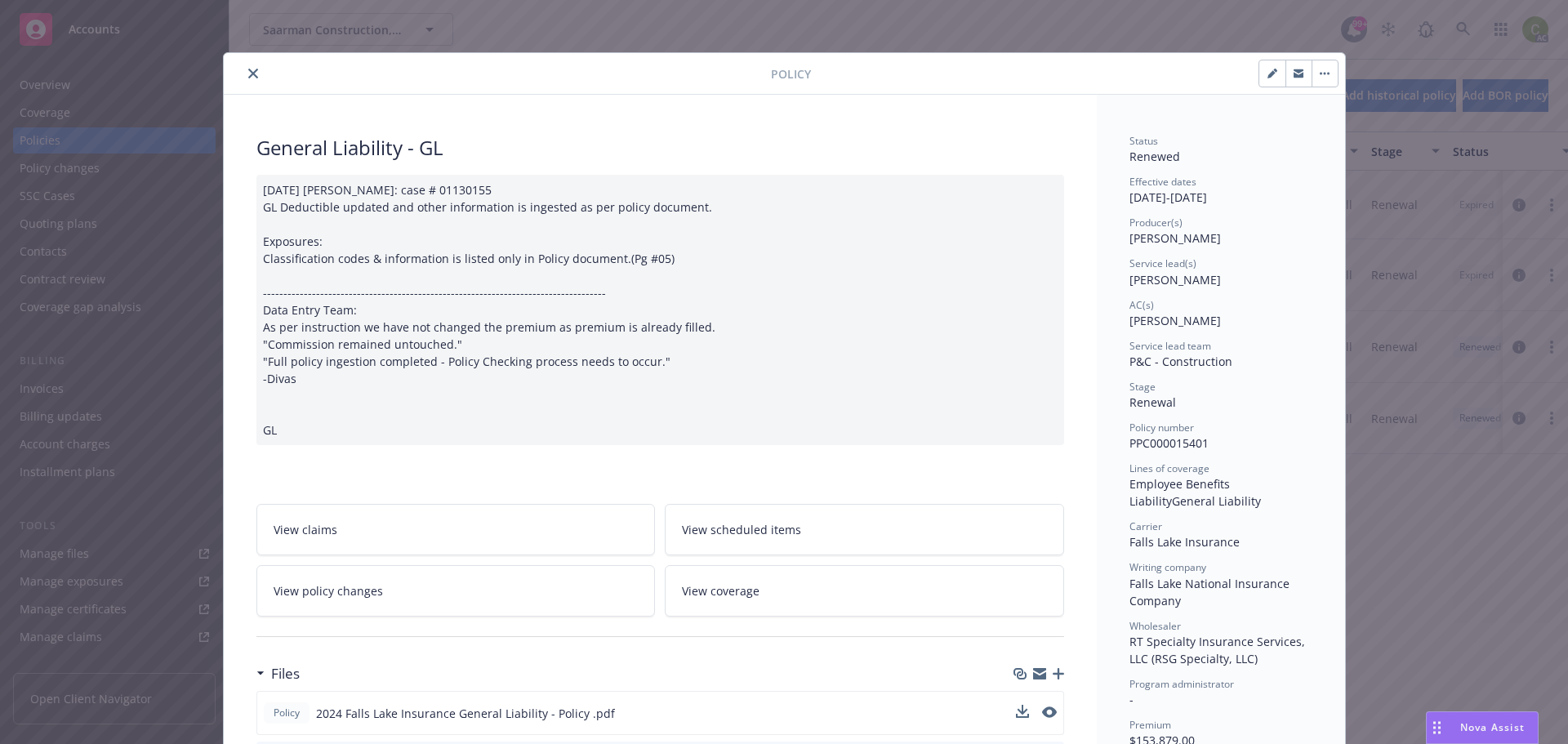
click at [230, 79] on div at bounding box center [501, 74] width 540 height 19
click at [247, 78] on button "close" at bounding box center [253, 74] width 19 height 19
click at [245, 72] on div "falls lake Show inactive Export to CSV Add historical policy Add BOR policy" at bounding box center [898, 95] width 1339 height 72
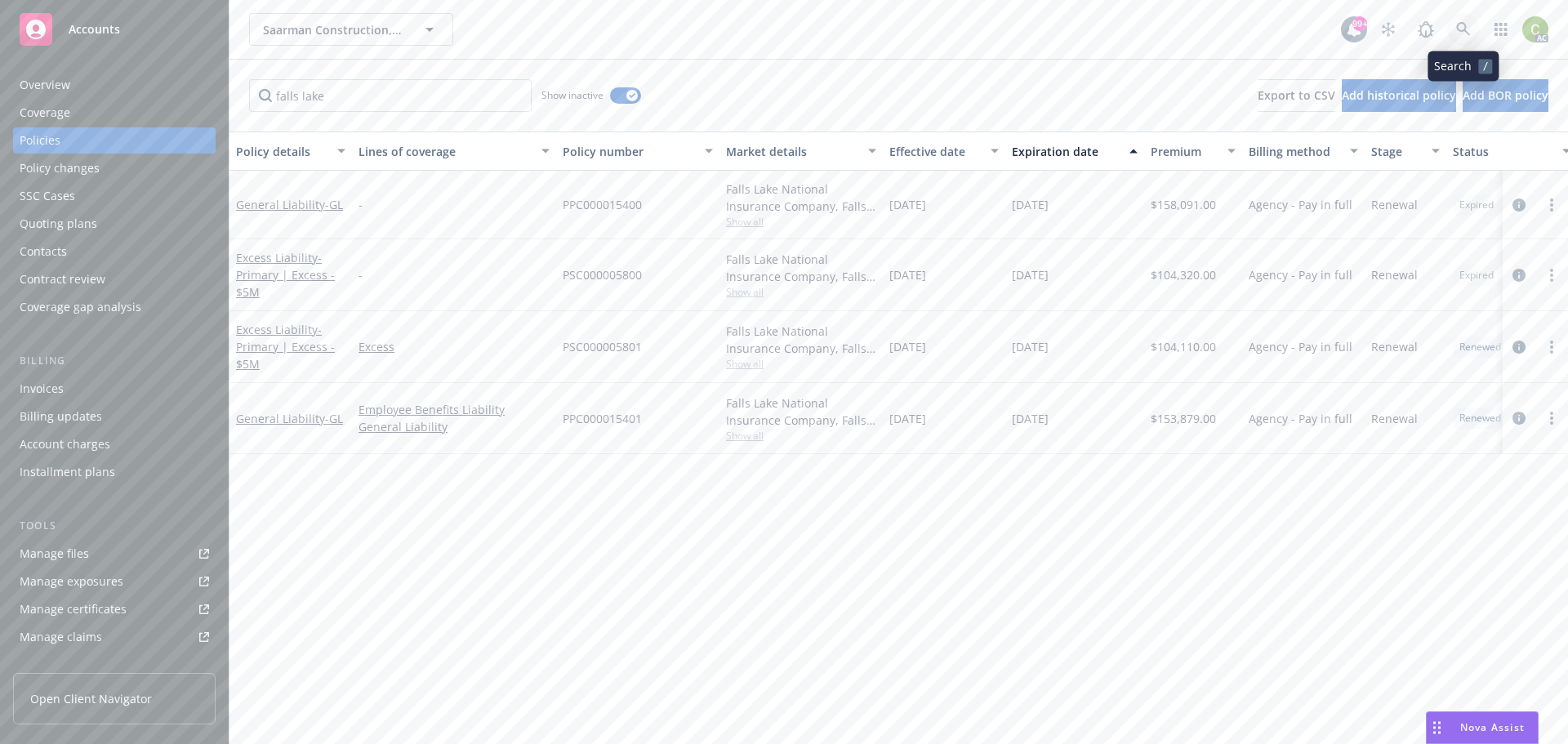
click at [1464, 31] on icon at bounding box center [1463, 29] width 14 height 14
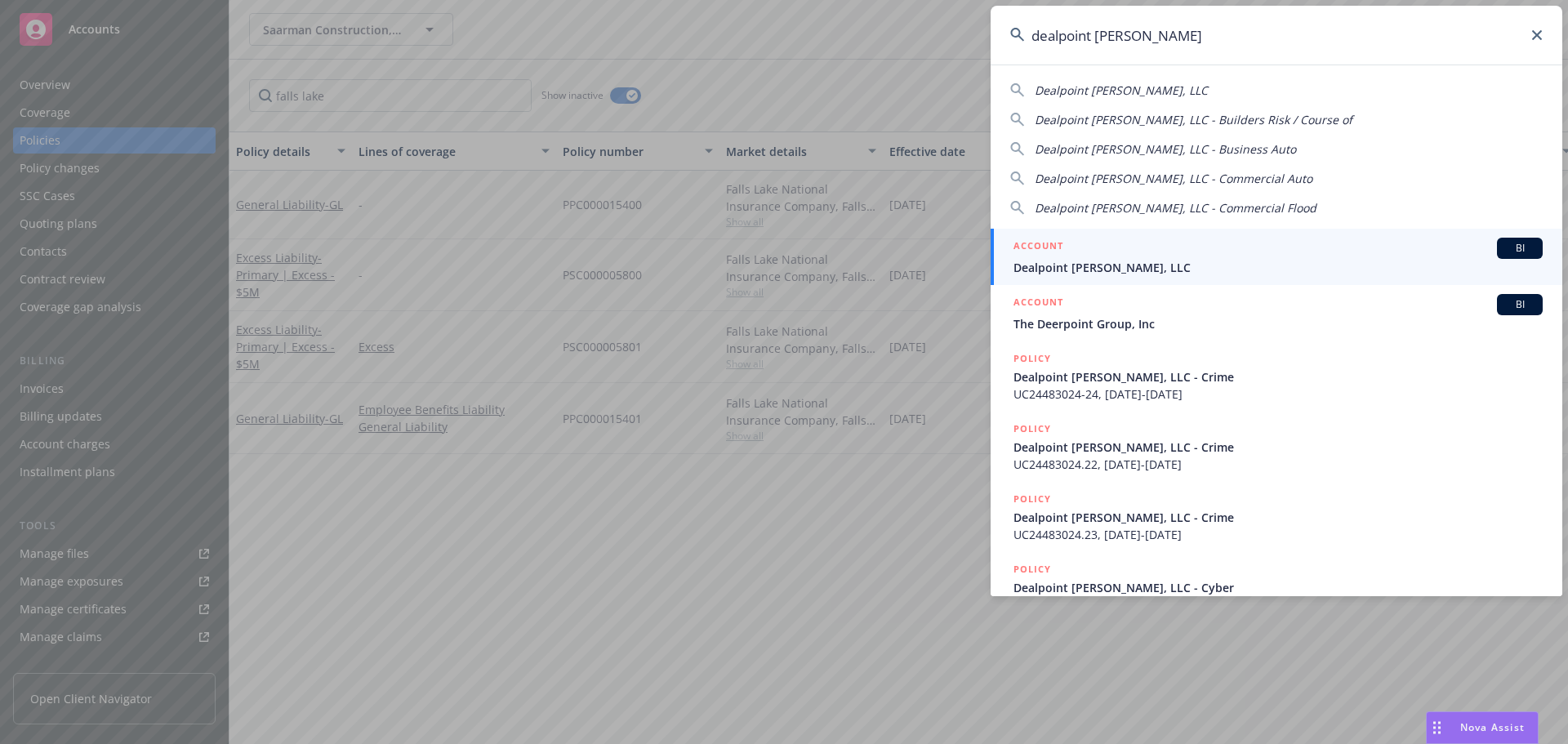
type input "dealpoint merril"
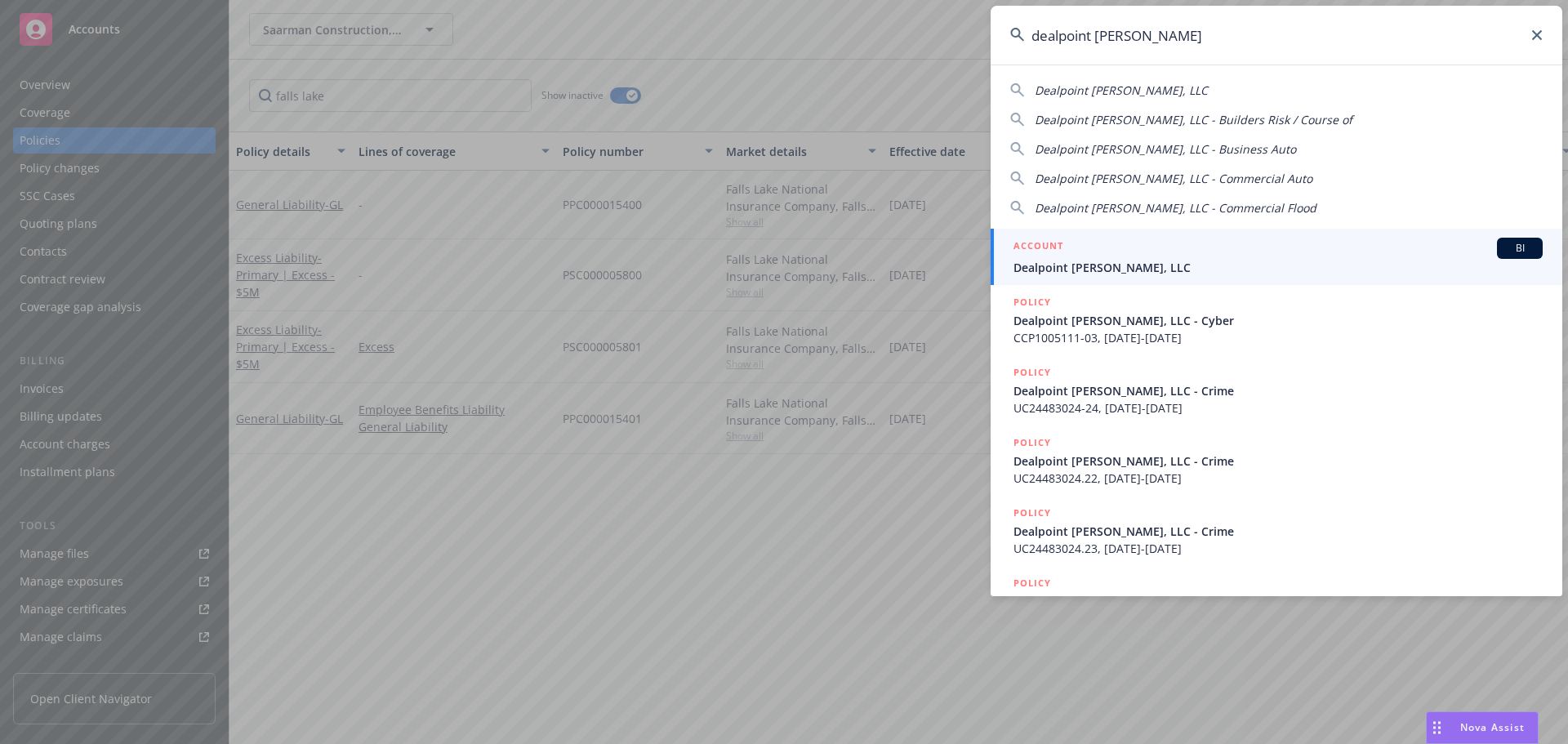
click at [1105, 271] on span "Dealpoint Merrill, LLC" at bounding box center [1277, 267] width 529 height 17
